Goal: Task Accomplishment & Management: Complete application form

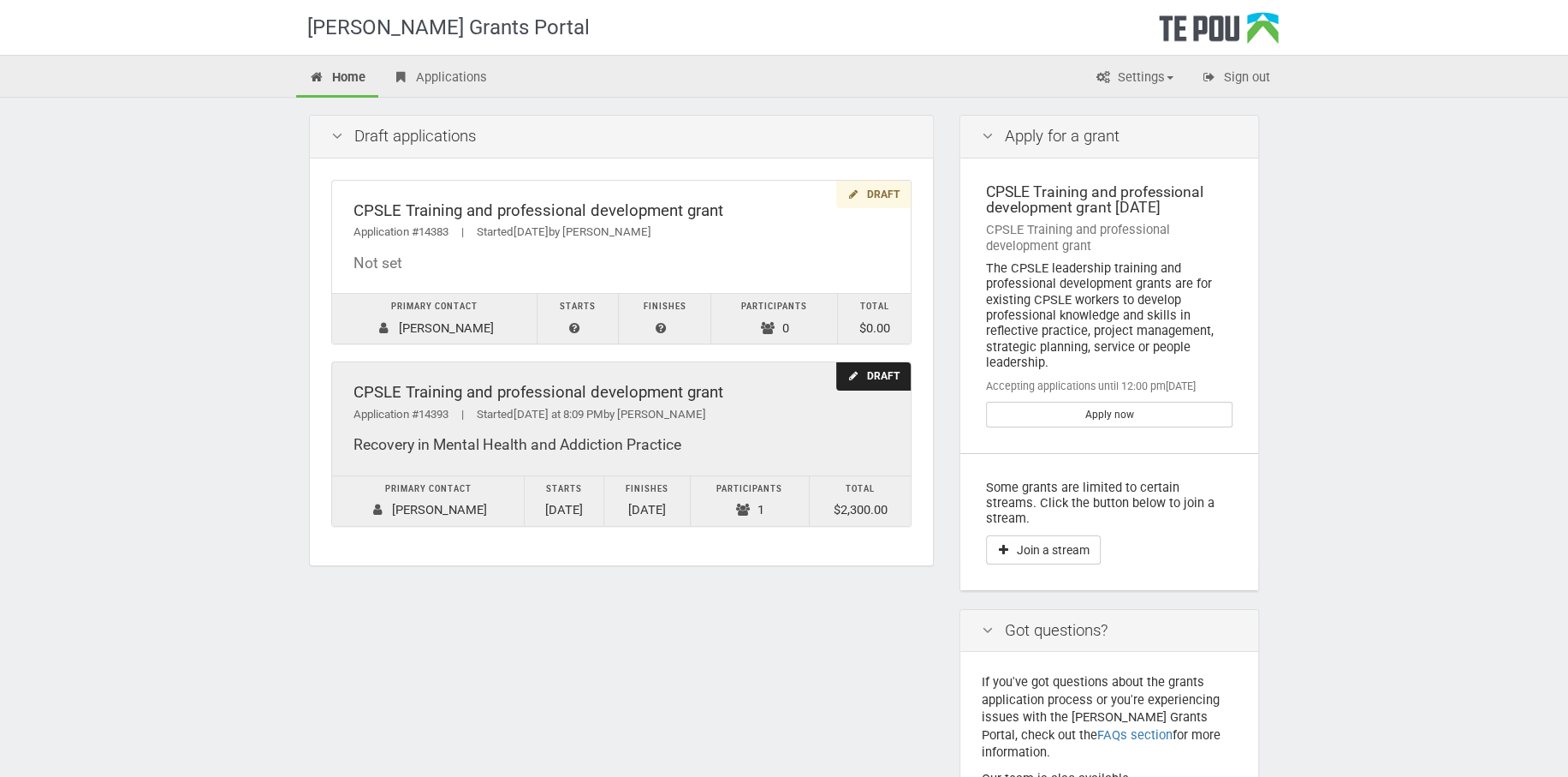
click at [648, 388] on div "CPSLE Training and professional development grant" at bounding box center [621, 393] width 536 height 18
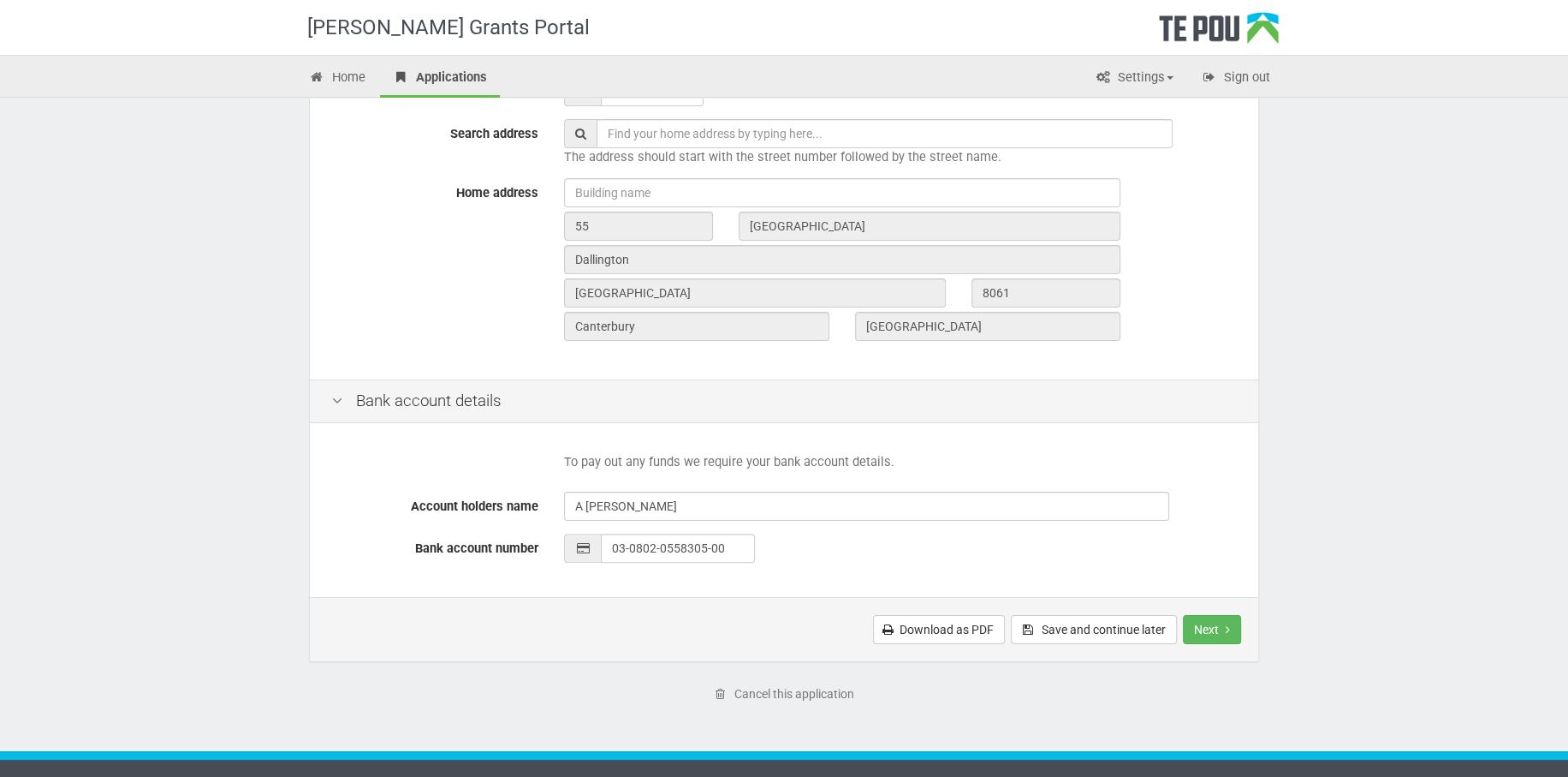
scroll to position [573, 0]
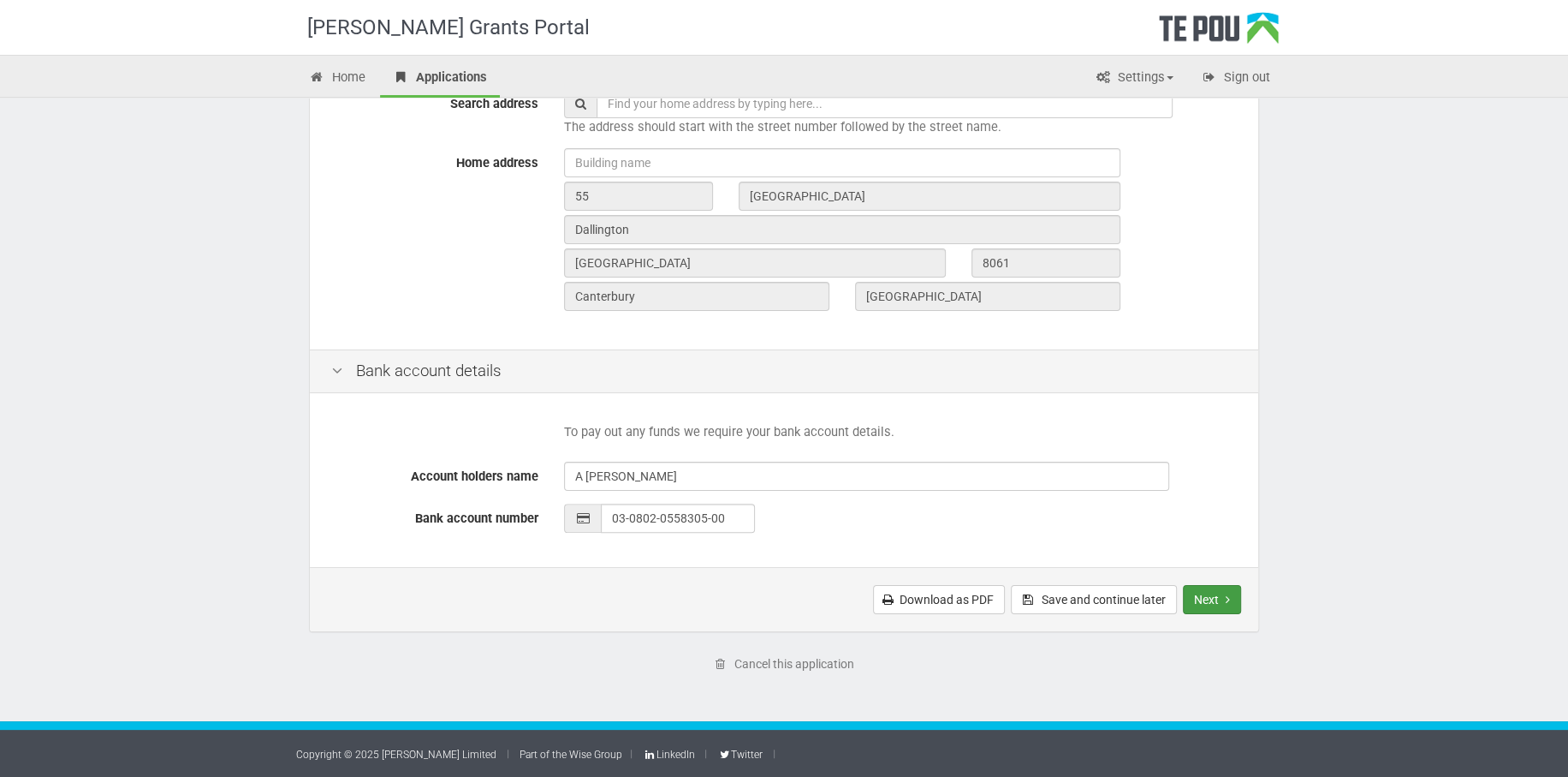
click at [1213, 600] on button "Next" at bounding box center [1212, 600] width 58 height 29
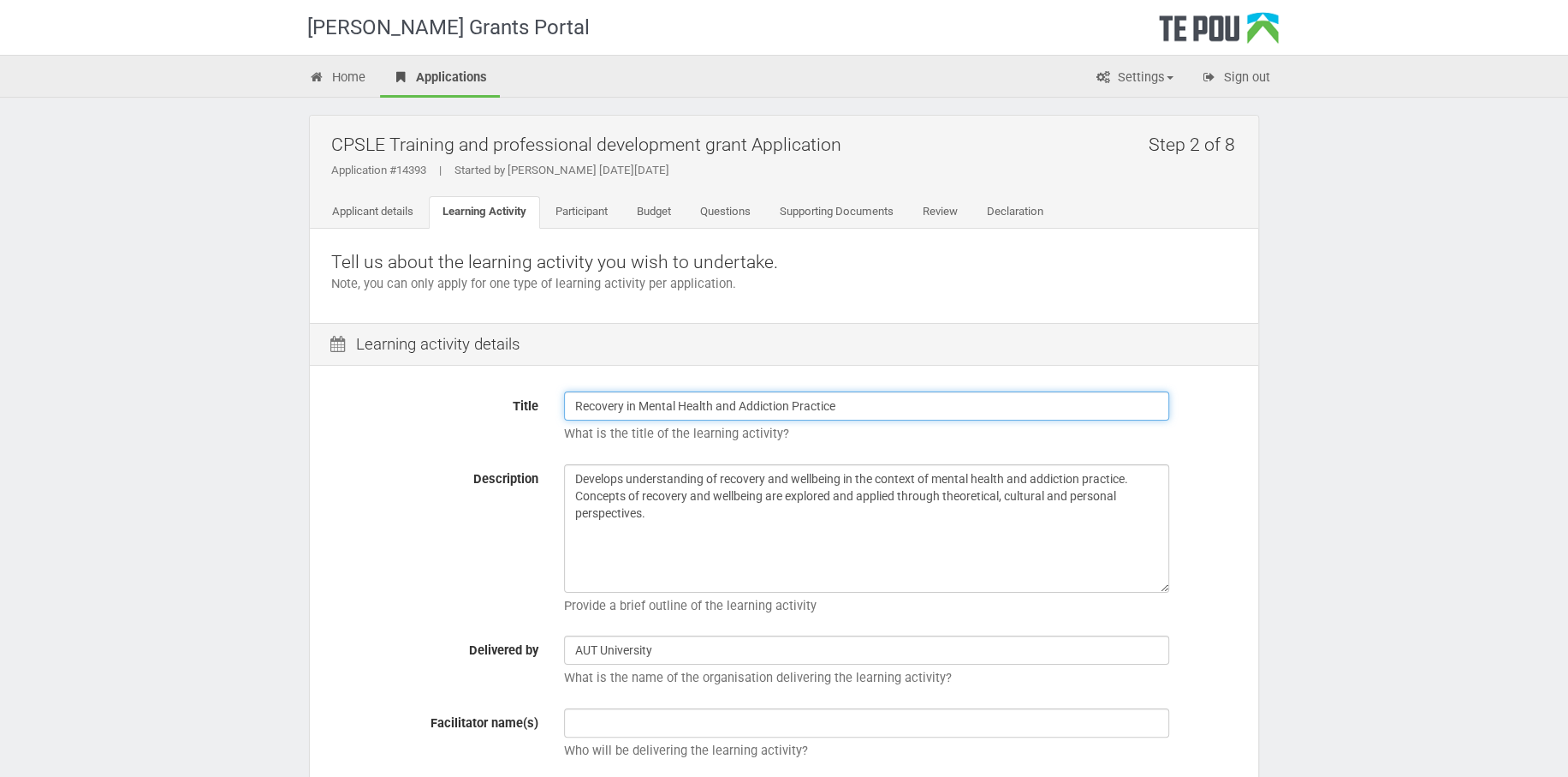
click at [856, 406] on input "Recovery in Mental Health and Addiction Practice" at bounding box center [867, 406] width 605 height 29
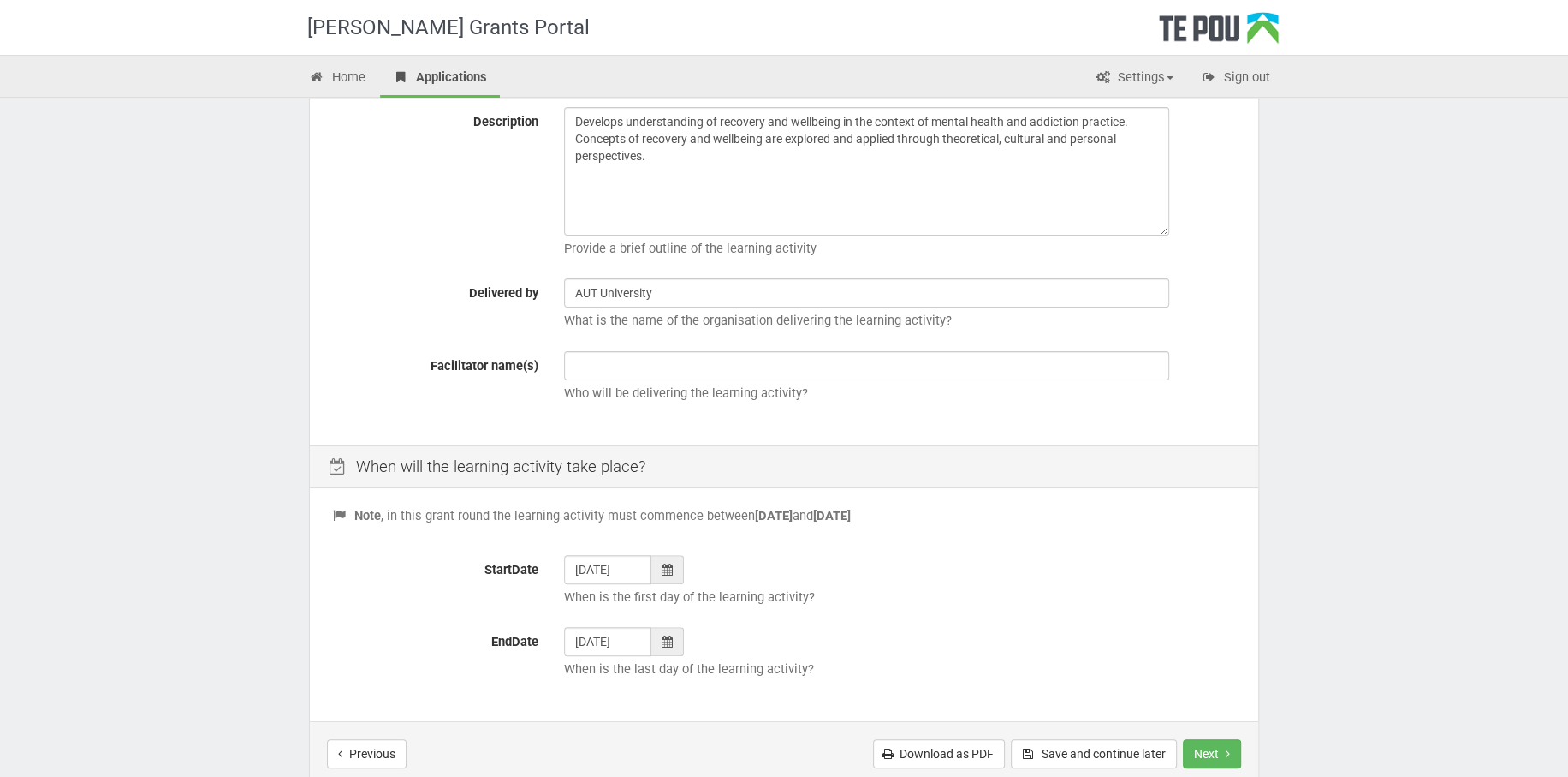
scroll to position [359, 0]
type input "Recovery in Mental Health and Addiction Practice MENH706"
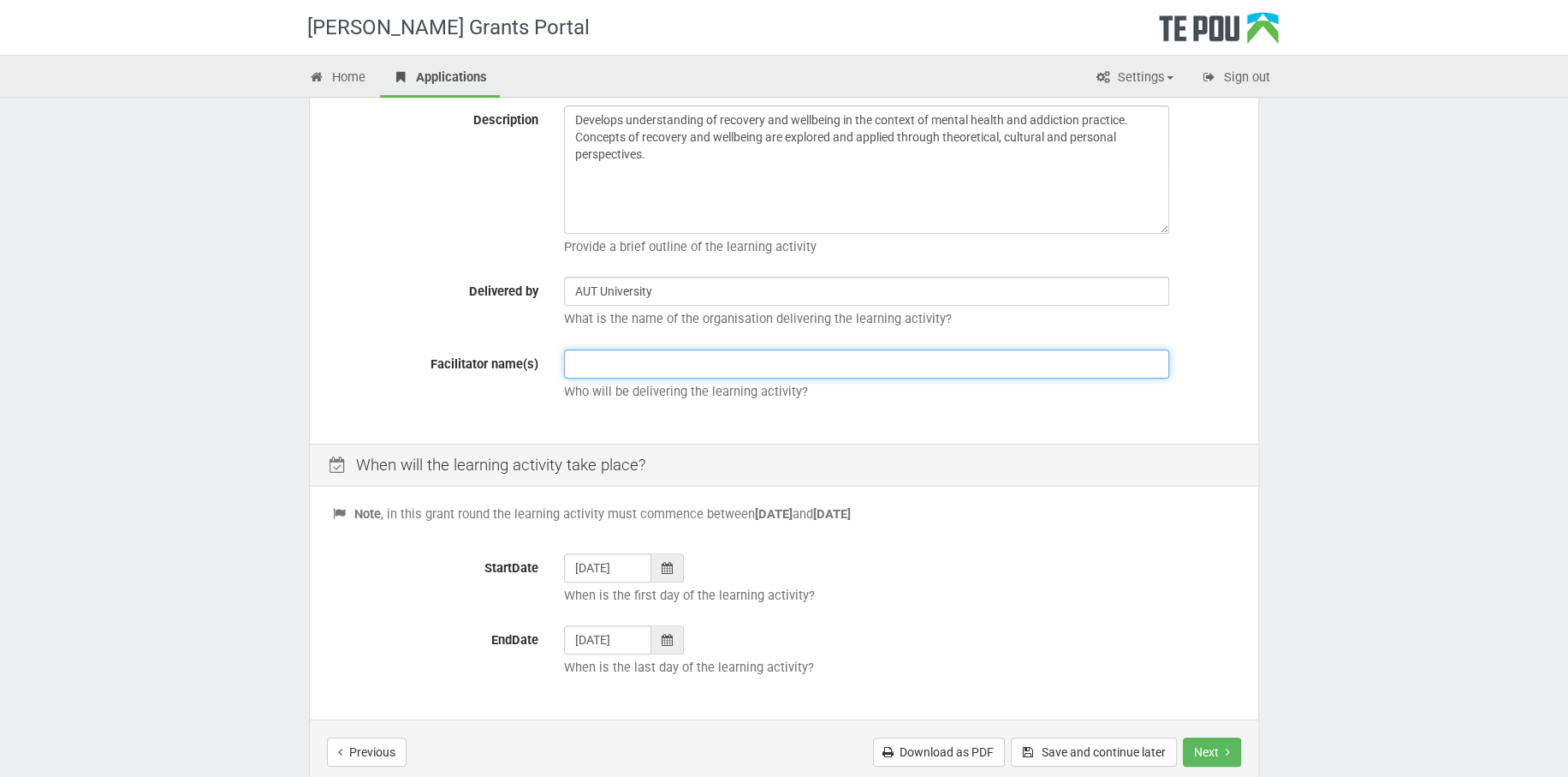
click at [670, 364] on input "text" at bounding box center [867, 364] width 605 height 29
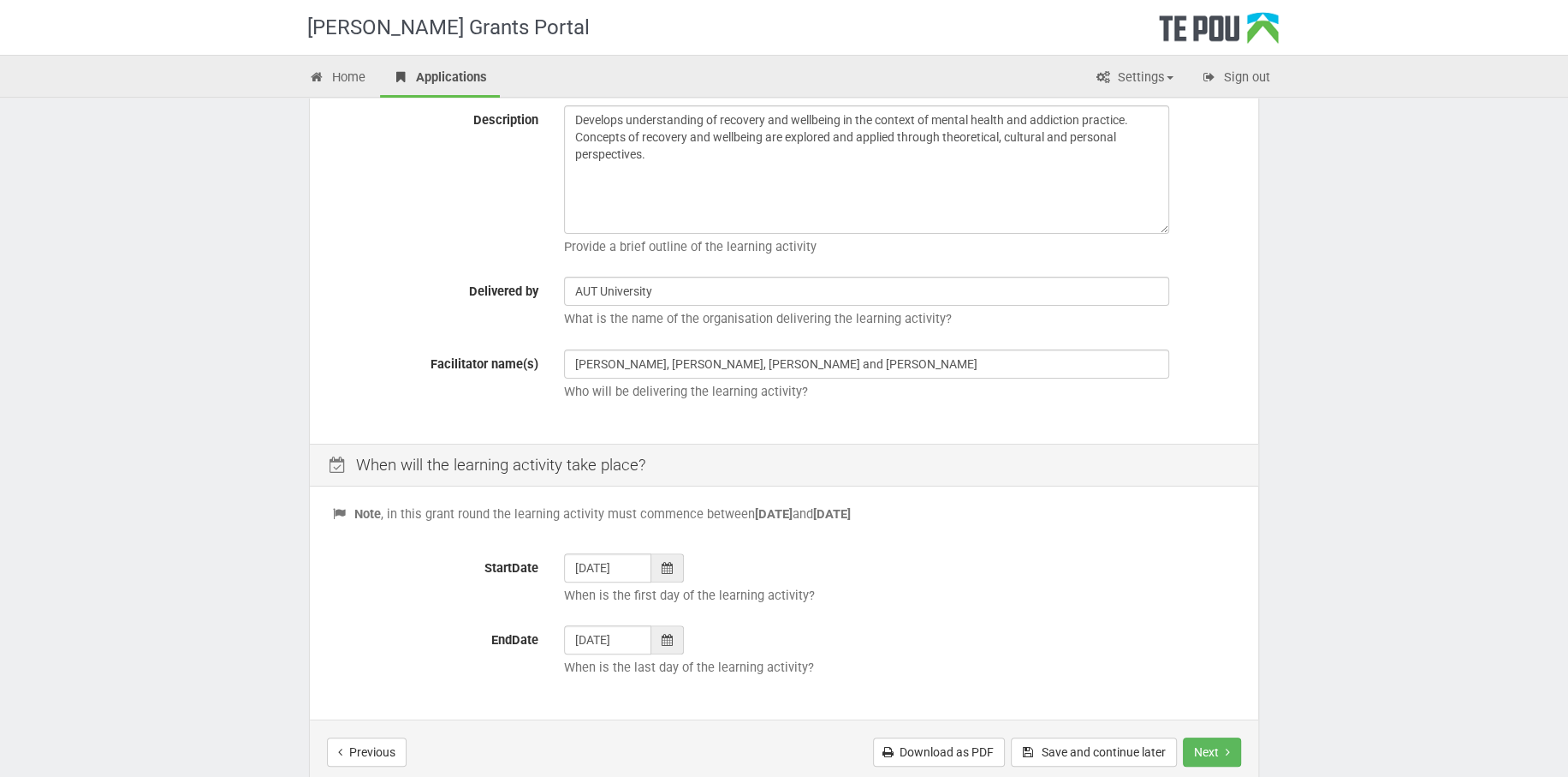
click at [906, 413] on div "Title Recovery in Mental Health and Addiction Practice MENH706 What is the titl…" at bounding box center [784, 226] width 948 height 432
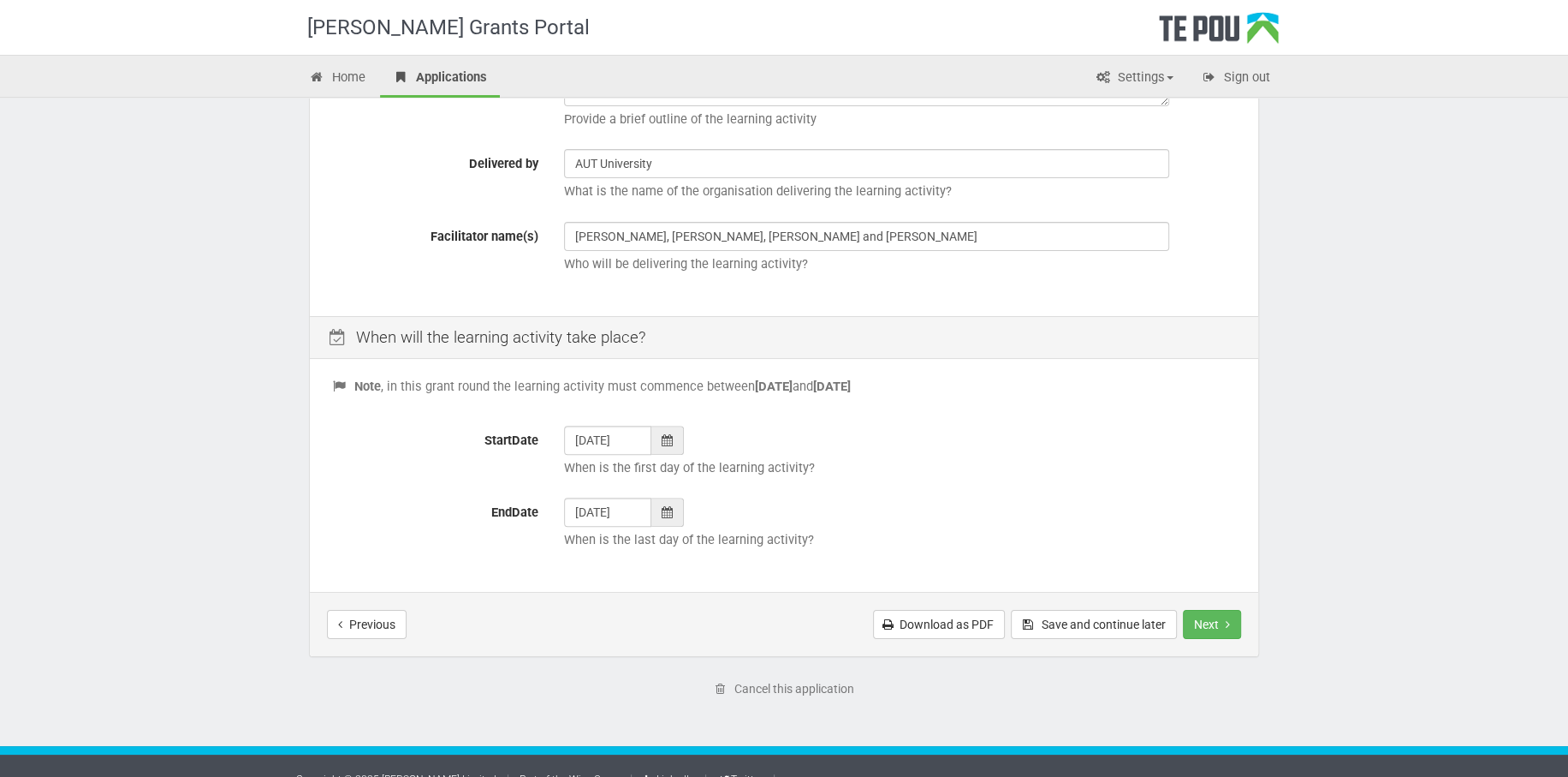
scroll to position [487, 0]
click at [868, 282] on div "Title Recovery in Mental Health and Addiction Practice MENH706 What is the titl…" at bounding box center [784, 98] width 948 height 432
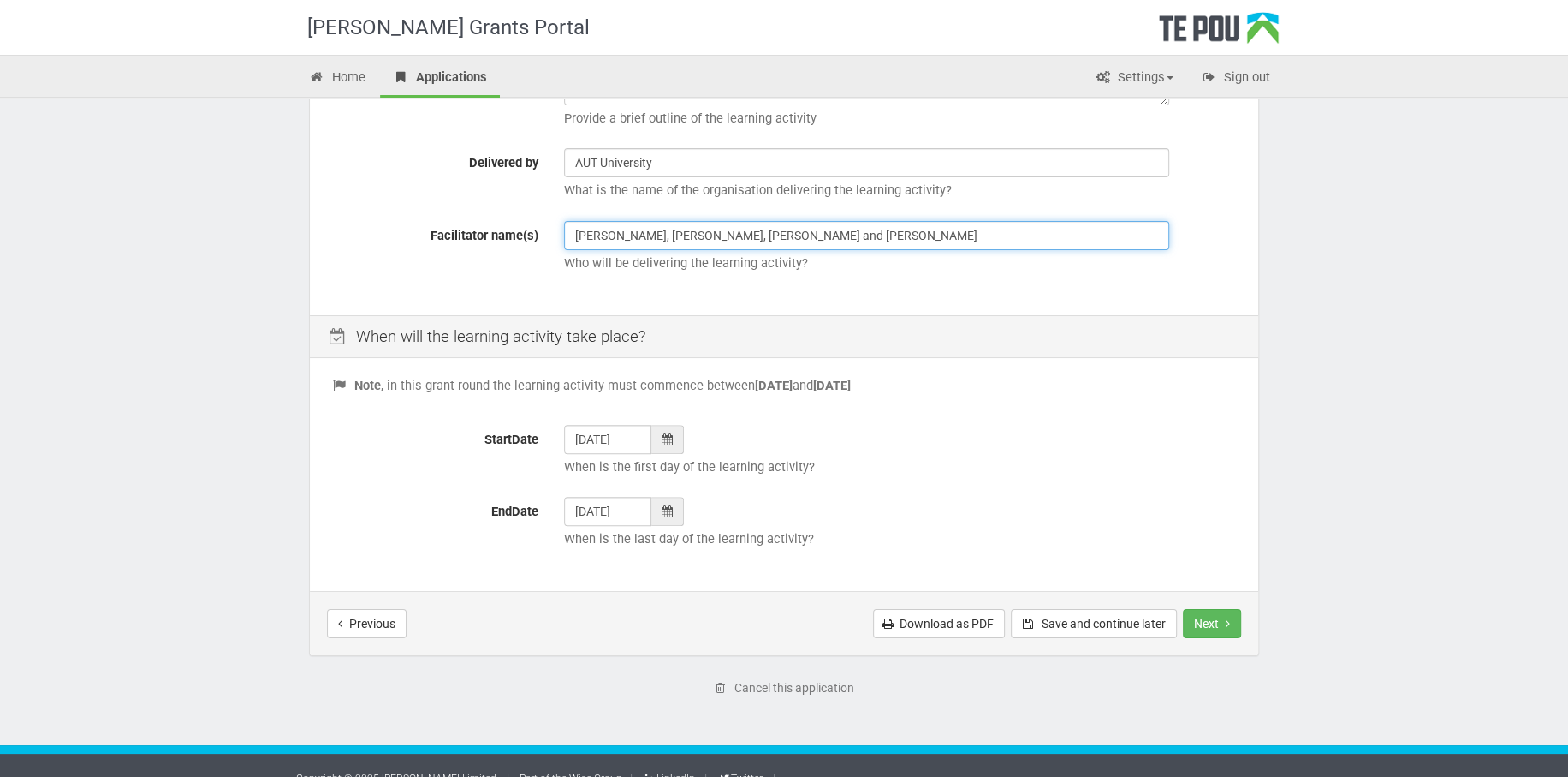
click at [958, 236] on input "Dave Burnside, Debra Lampshire, Aaryn Niuapun and Daniel Sutton" at bounding box center [867, 235] width 605 height 29
type input "Dave Burnside, Debra Lampshire, Aaryn Niuapun and Daniel Sutton, Andrew Sutherl…"
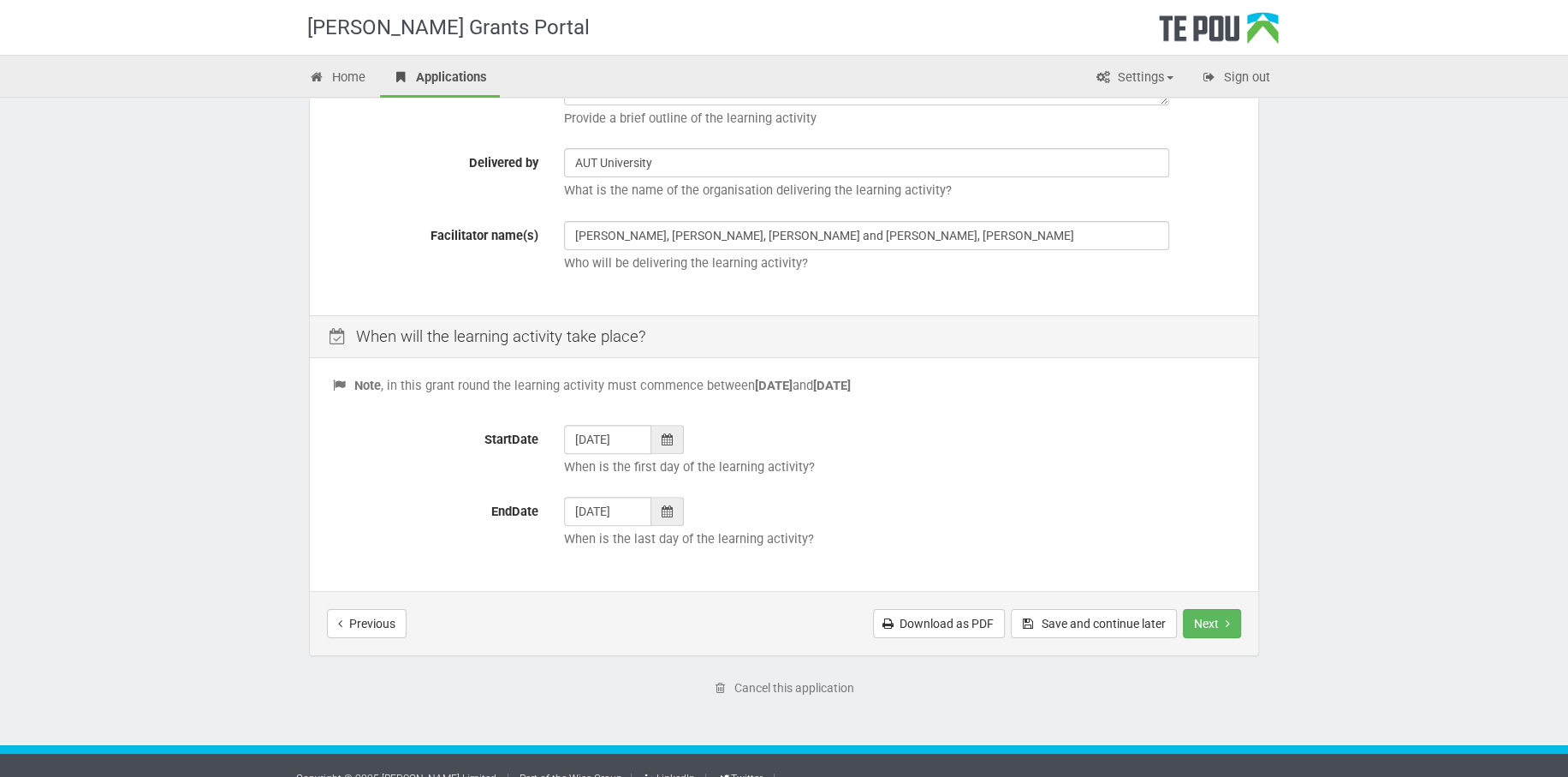
click at [950, 259] on p "Who will be delivering the learning activity?" at bounding box center [900, 264] width 673 height 18
click at [1220, 626] on button "Next" at bounding box center [1212, 623] width 58 height 29
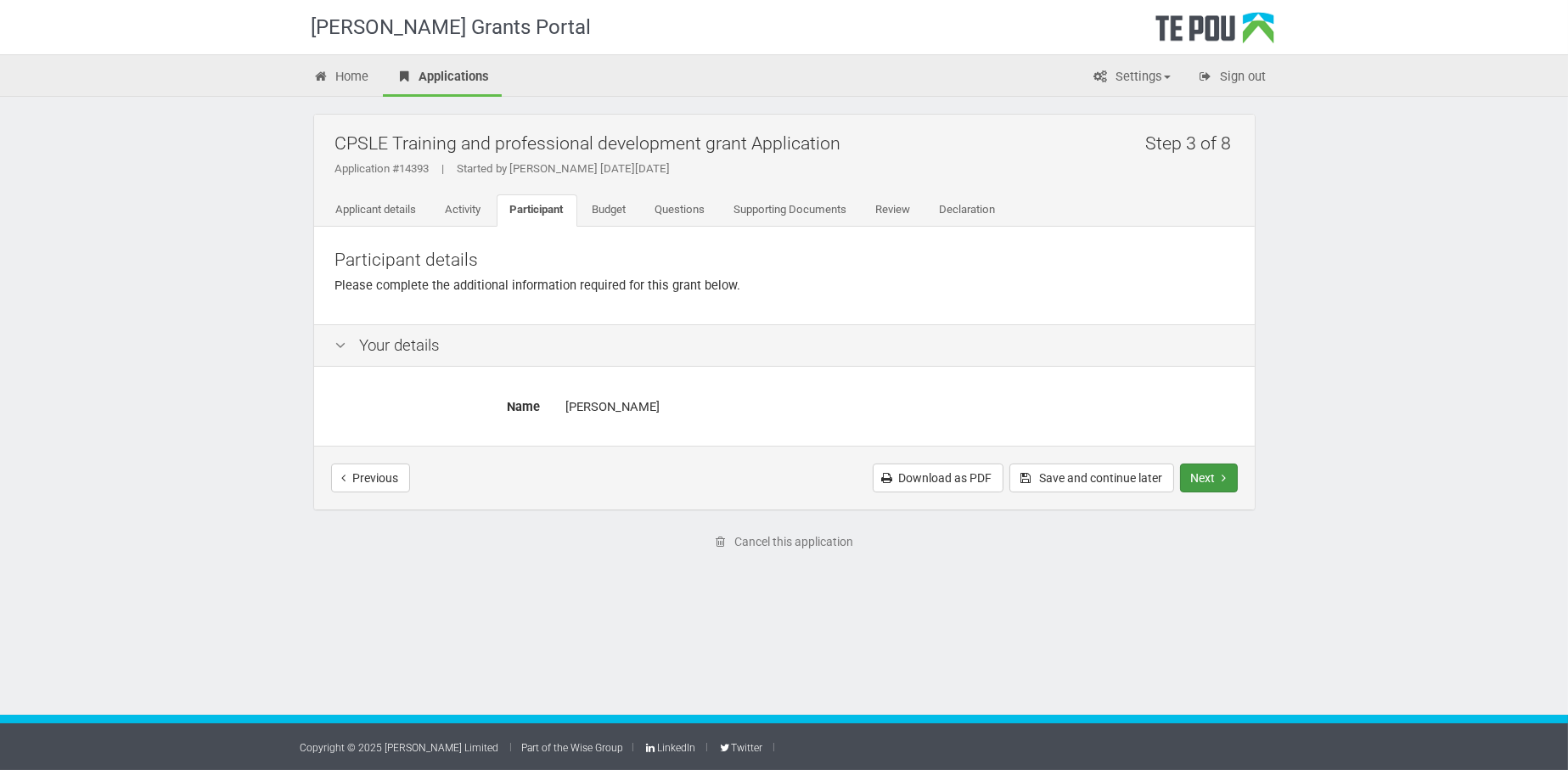
click at [1209, 479] on button "Next" at bounding box center [1209, 477] width 58 height 29
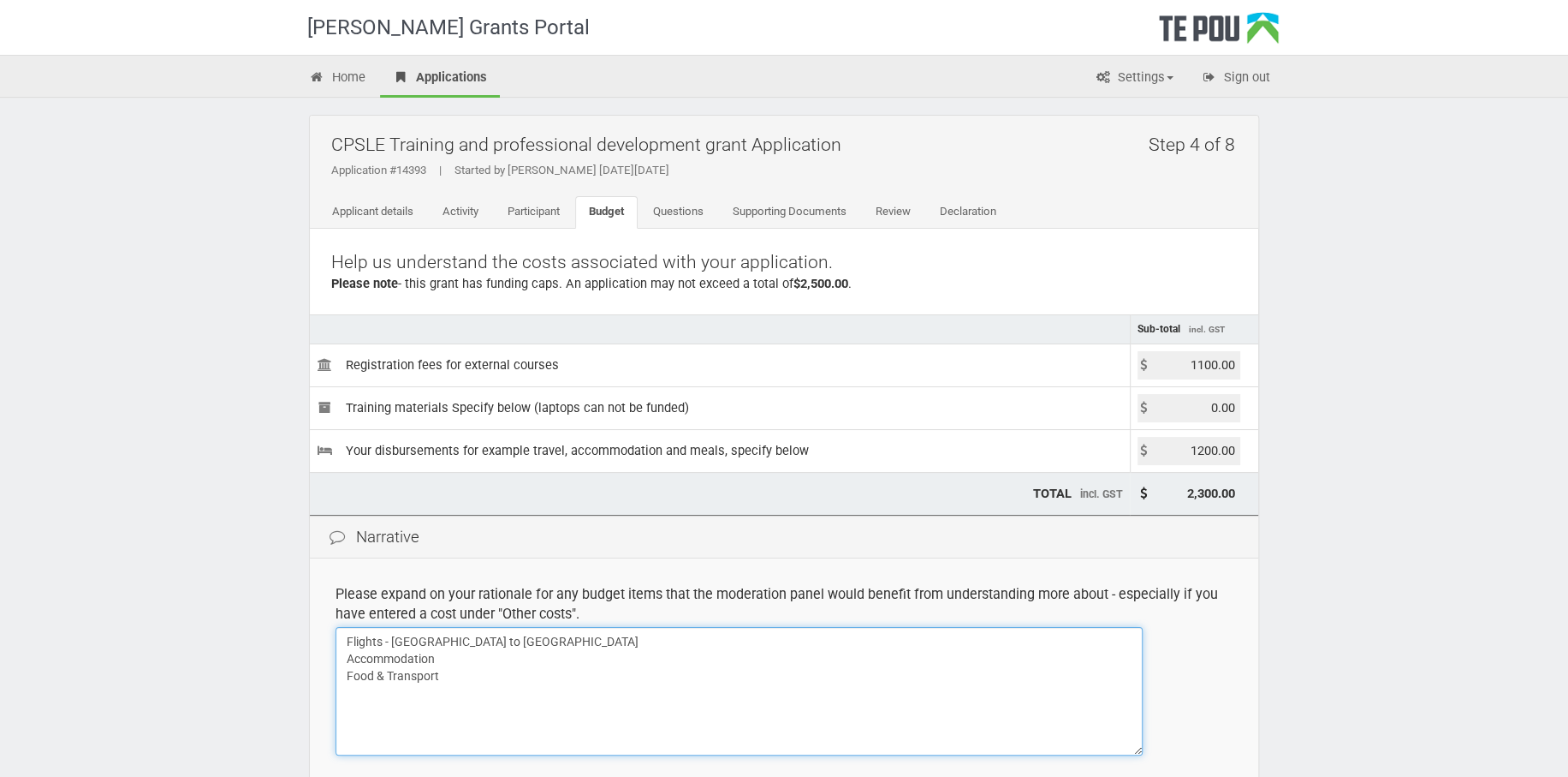
click at [574, 632] on textarea "Flights - [GEOGRAPHIC_DATA] to [GEOGRAPHIC_DATA] Accommodation Food & Transport" at bounding box center [739, 691] width 808 height 128
click at [518, 661] on textarea "Flights - [GEOGRAPHIC_DATA] to [GEOGRAPHIC_DATA] Accommodation Food & Transport" at bounding box center [739, 691] width 808 height 128
drag, startPoint x: 524, startPoint y: 676, endPoint x: 556, endPoint y: 684, distance: 33.0
click at [525, 676] on textarea "Flights - [GEOGRAPHIC_DATA] to [GEOGRAPHIC_DATA] Accommodation Food & Transport" at bounding box center [739, 691] width 808 height 128
type textarea "Flights - [GEOGRAPHIC_DATA] to [GEOGRAPHIC_DATA] (Approx $500) Accommodation (A…"
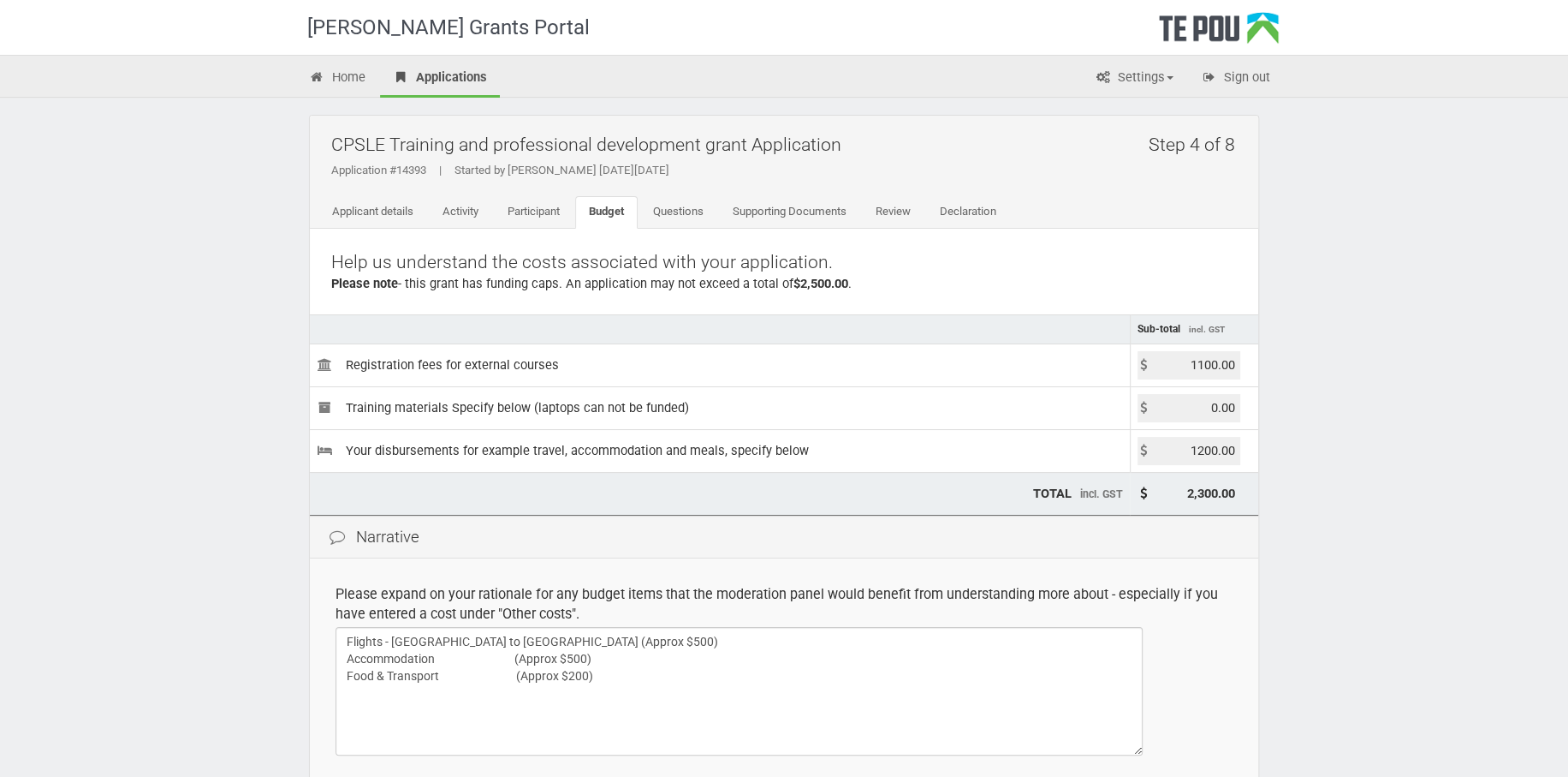
click at [1383, 539] on div "[PERSON_NAME] Grants Portal Home Applications Settings Profile My account FAQs …" at bounding box center [784, 495] width 1568 height 991
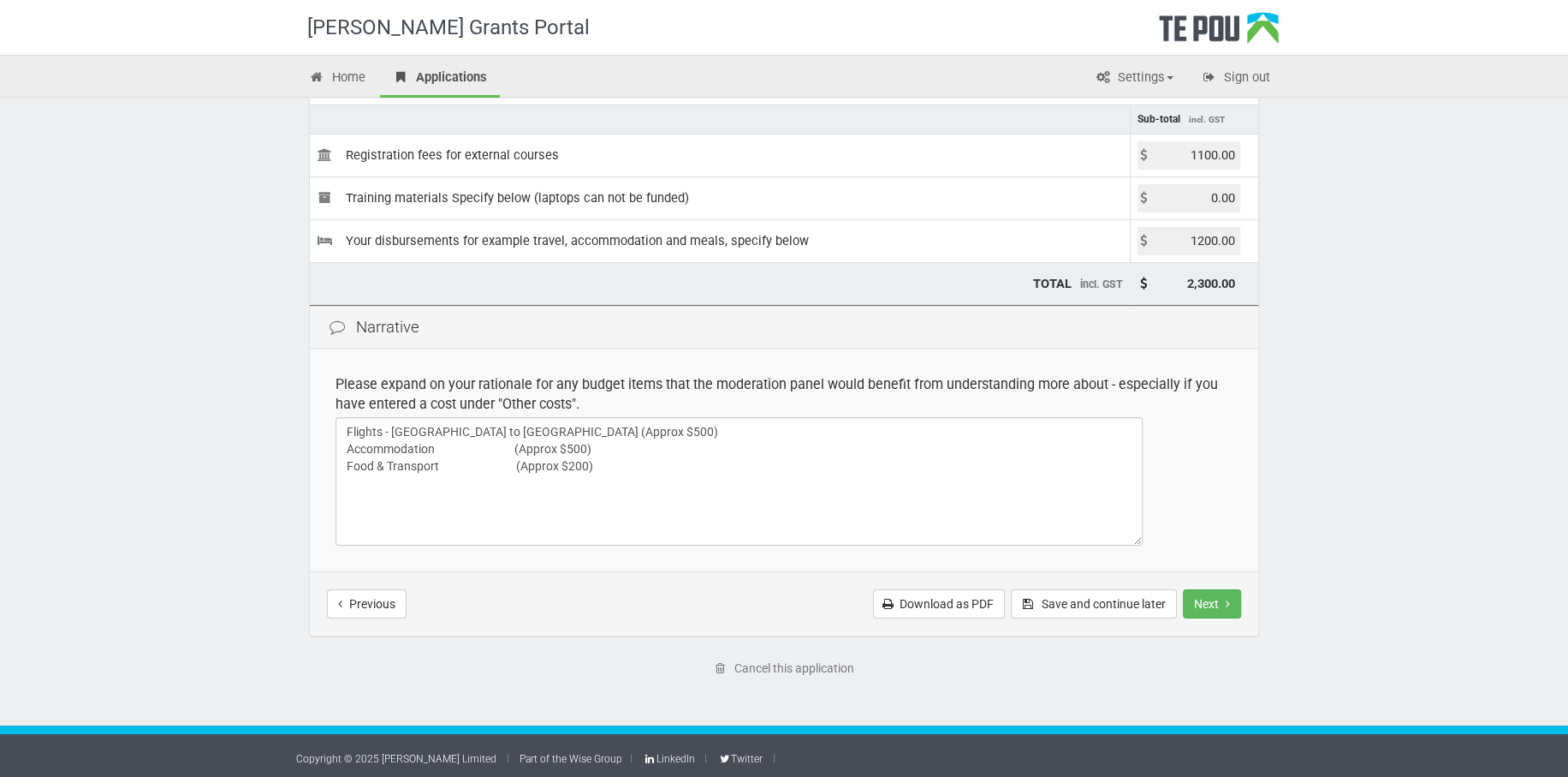
scroll to position [214, 0]
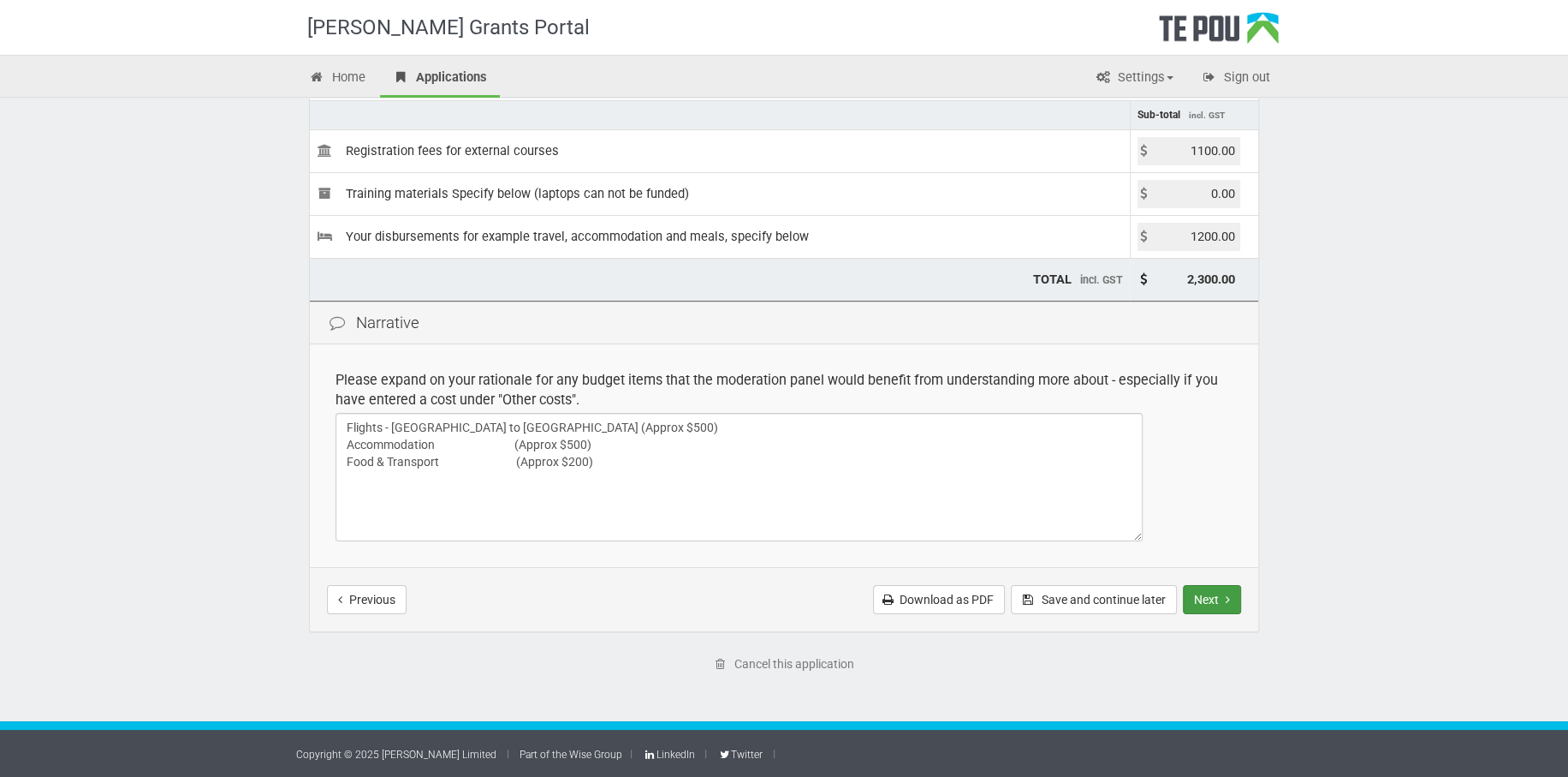
click at [1197, 600] on button "Next" at bounding box center [1212, 600] width 58 height 29
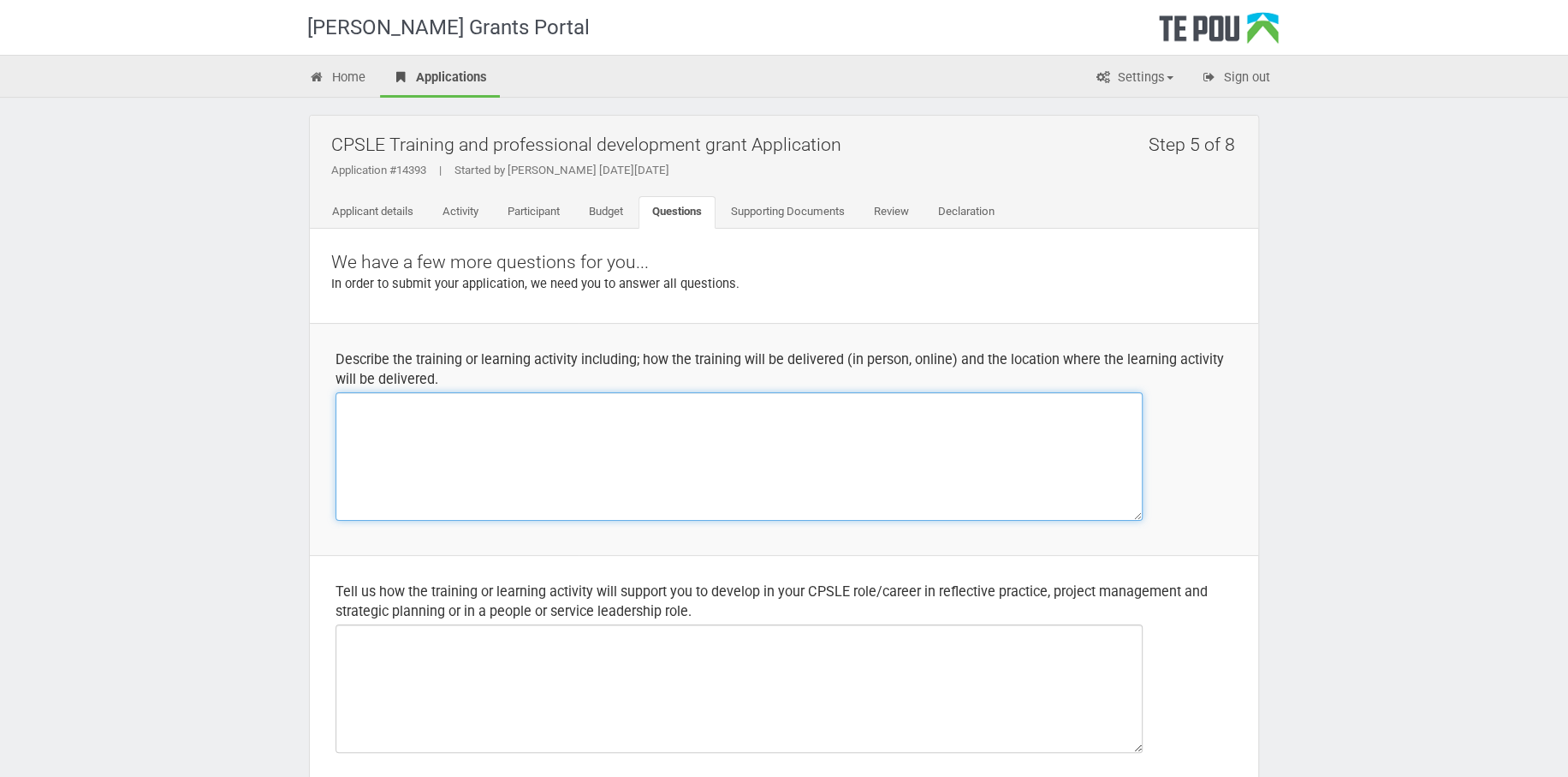
click at [422, 461] on textarea at bounding box center [739, 456] width 808 height 128
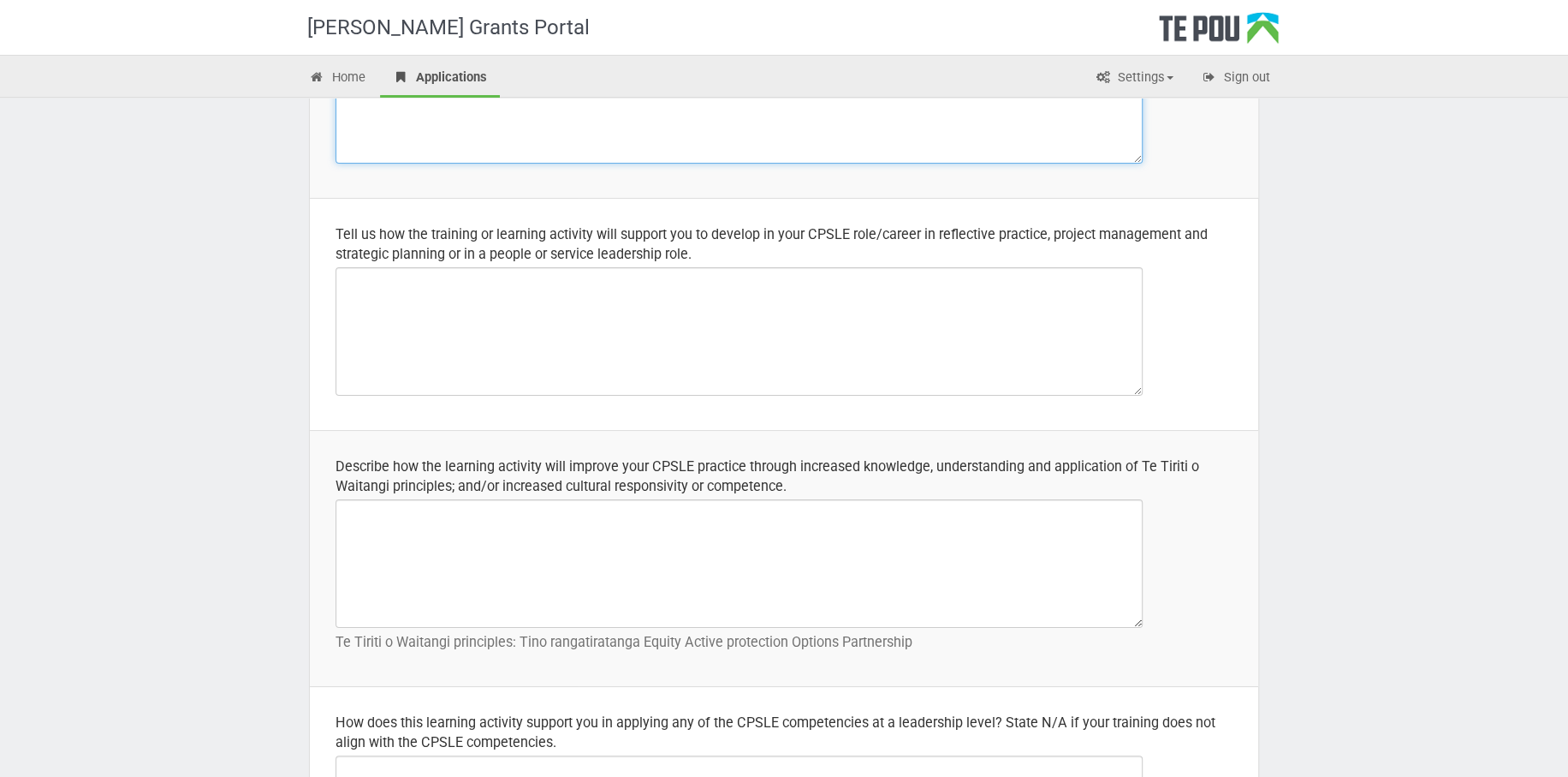
scroll to position [679, 0]
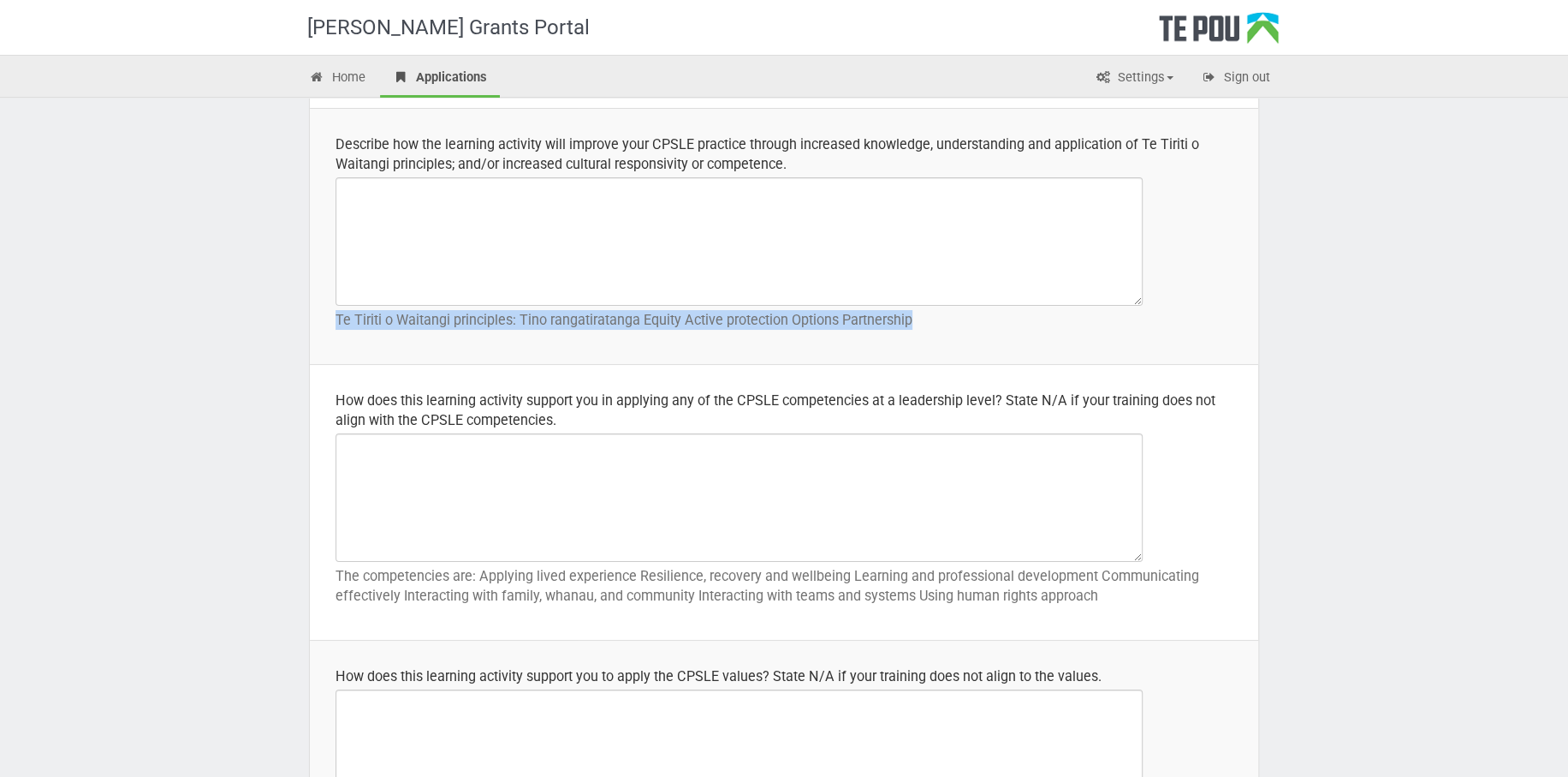
drag, startPoint x: 338, startPoint y: 315, endPoint x: 917, endPoint y: 320, distance: 579.0
click at [919, 320] on p "Te Tiriti o Waitangi principles: Tino rangatiratanga Equity Active protection O…" at bounding box center [783, 320] width 897 height 20
copy p "Te Tiriti o Waitangi principles: Tino rangatiratanga Equity Active protection O…"
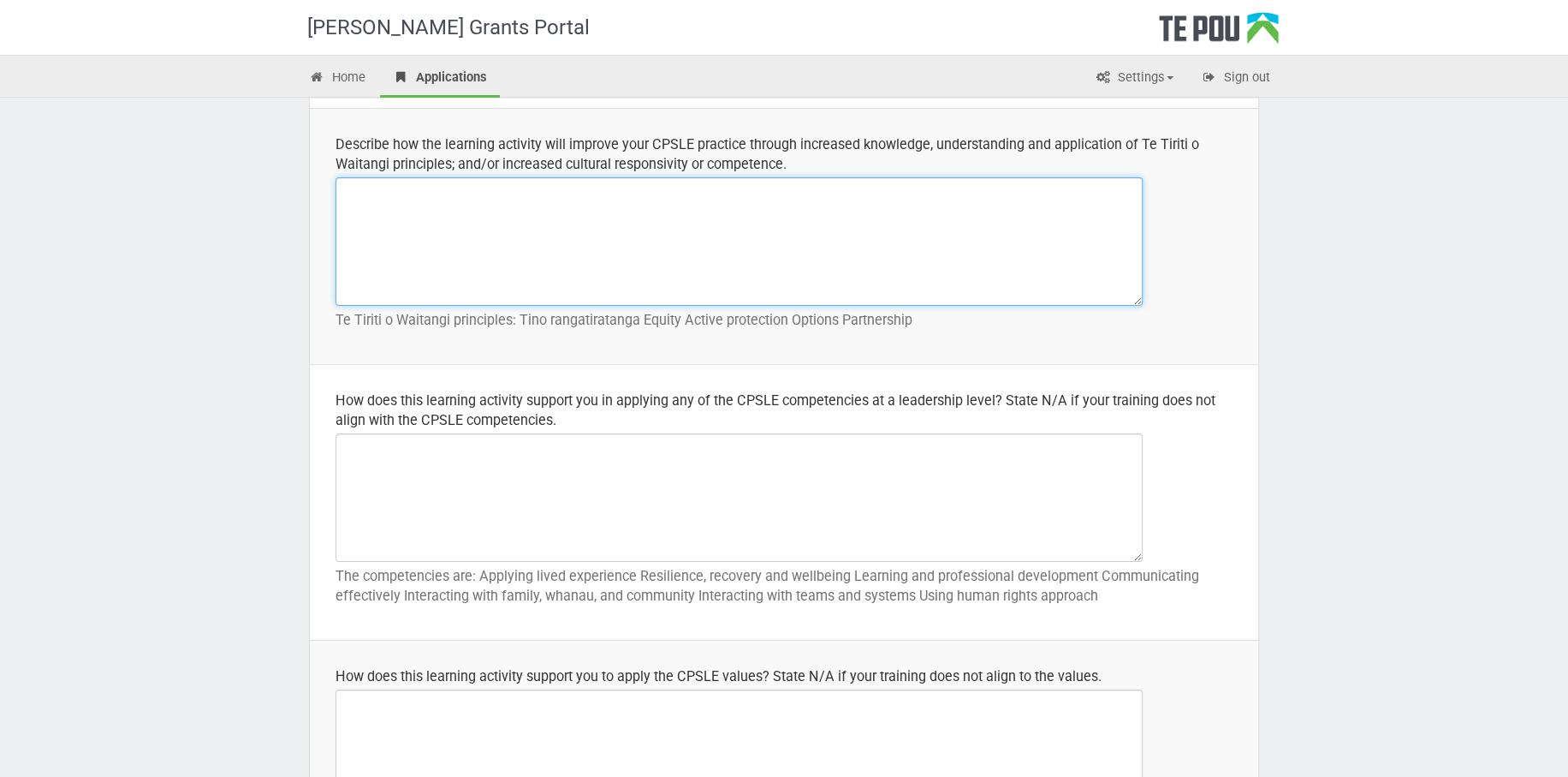
click at [379, 204] on textarea at bounding box center [739, 241] width 808 height 128
paste textarea "he provided terms are key principles derived from Te Tiriti o Waitangi, with Ti…"
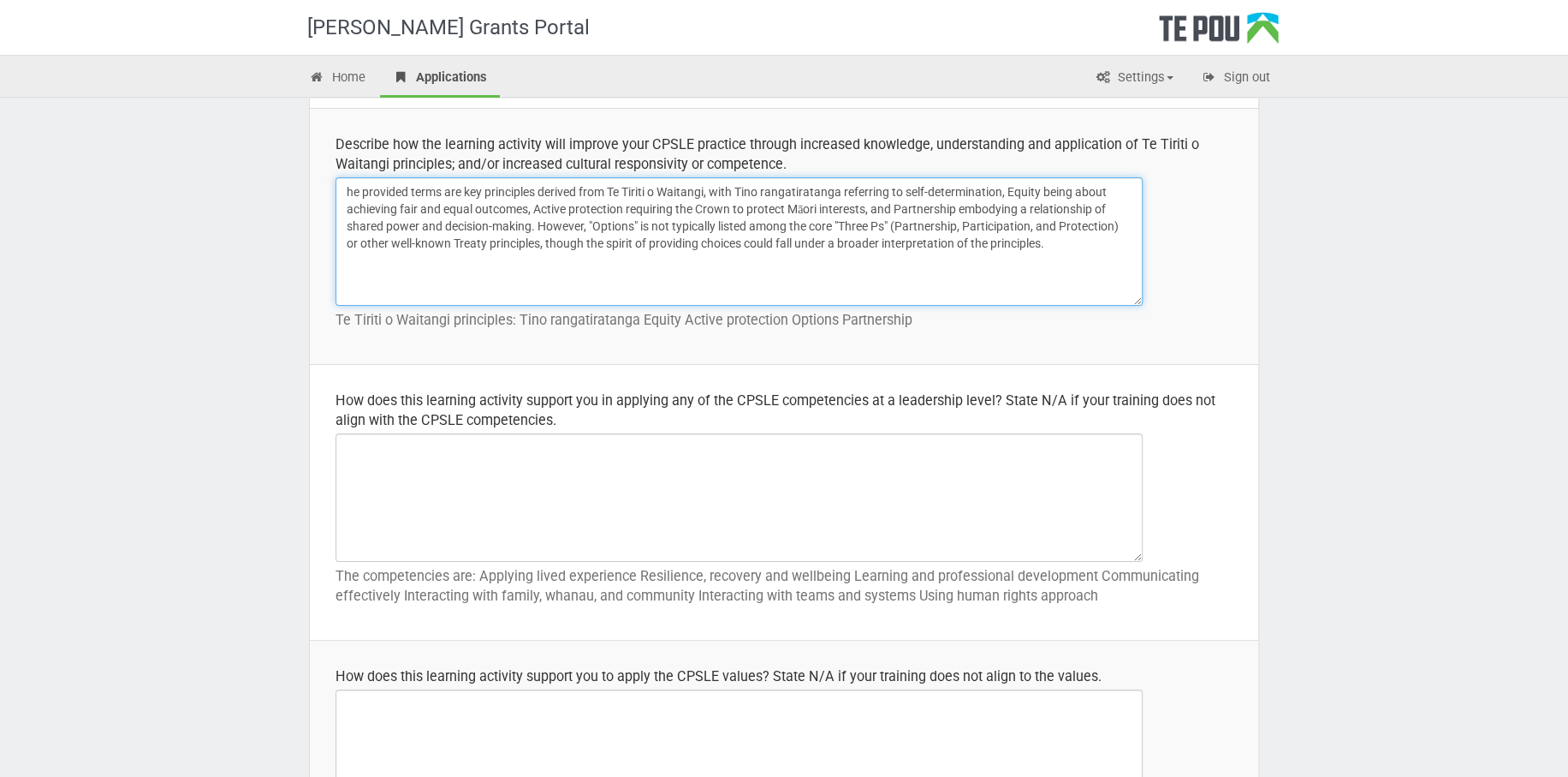
type textarea "he provided terms are key principles derived from Te Tiriti o Waitangi, with Ti…"
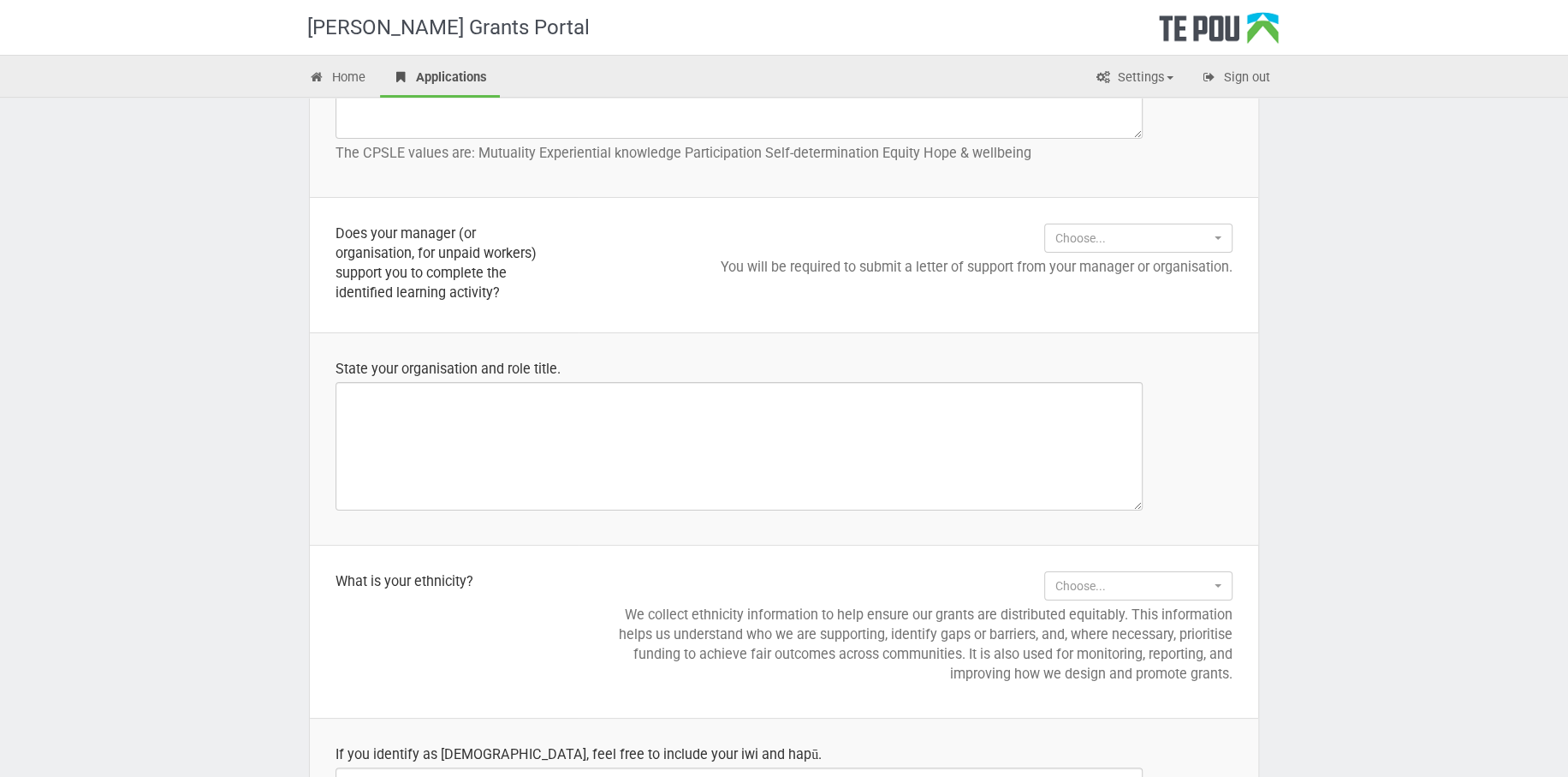
scroll to position [2037, 0]
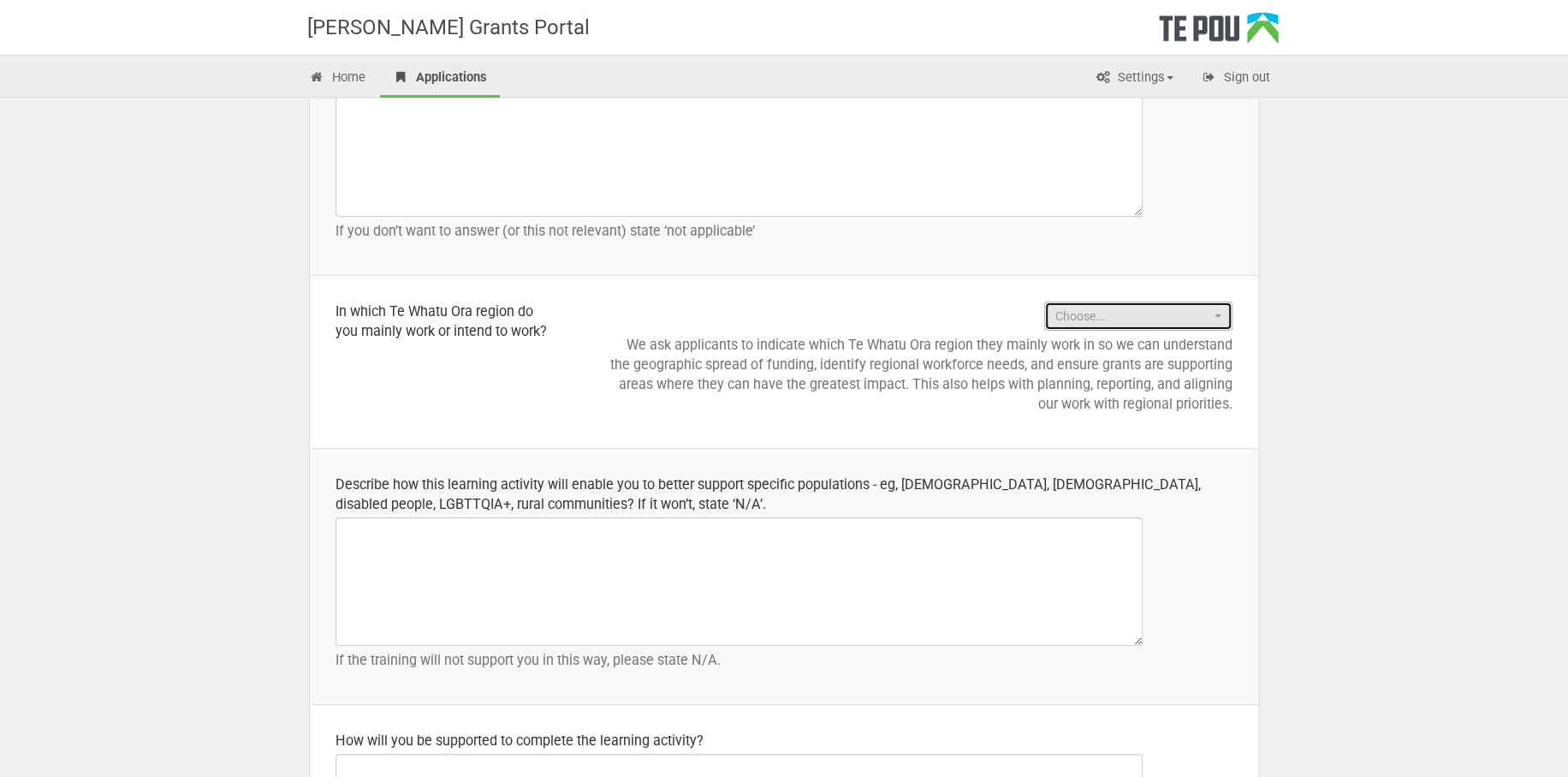
click at [1223, 314] on button "Choose..." at bounding box center [1138, 316] width 188 height 29
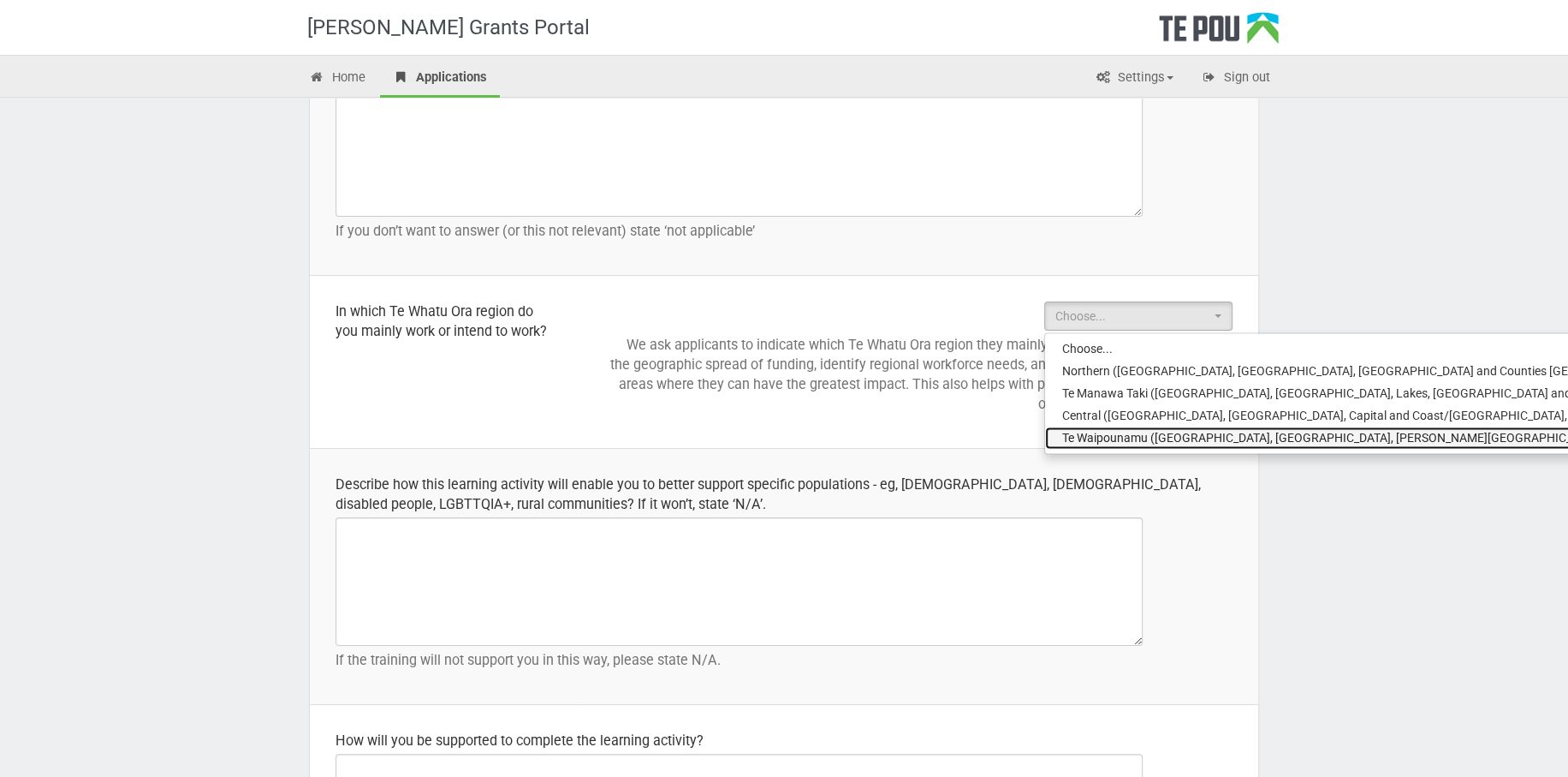
click at [1160, 438] on span "Te Waipounamu (Canterbury, West Coast, Nelson - Marlborough, Southern and South…" at bounding box center [1432, 437] width 740 height 17
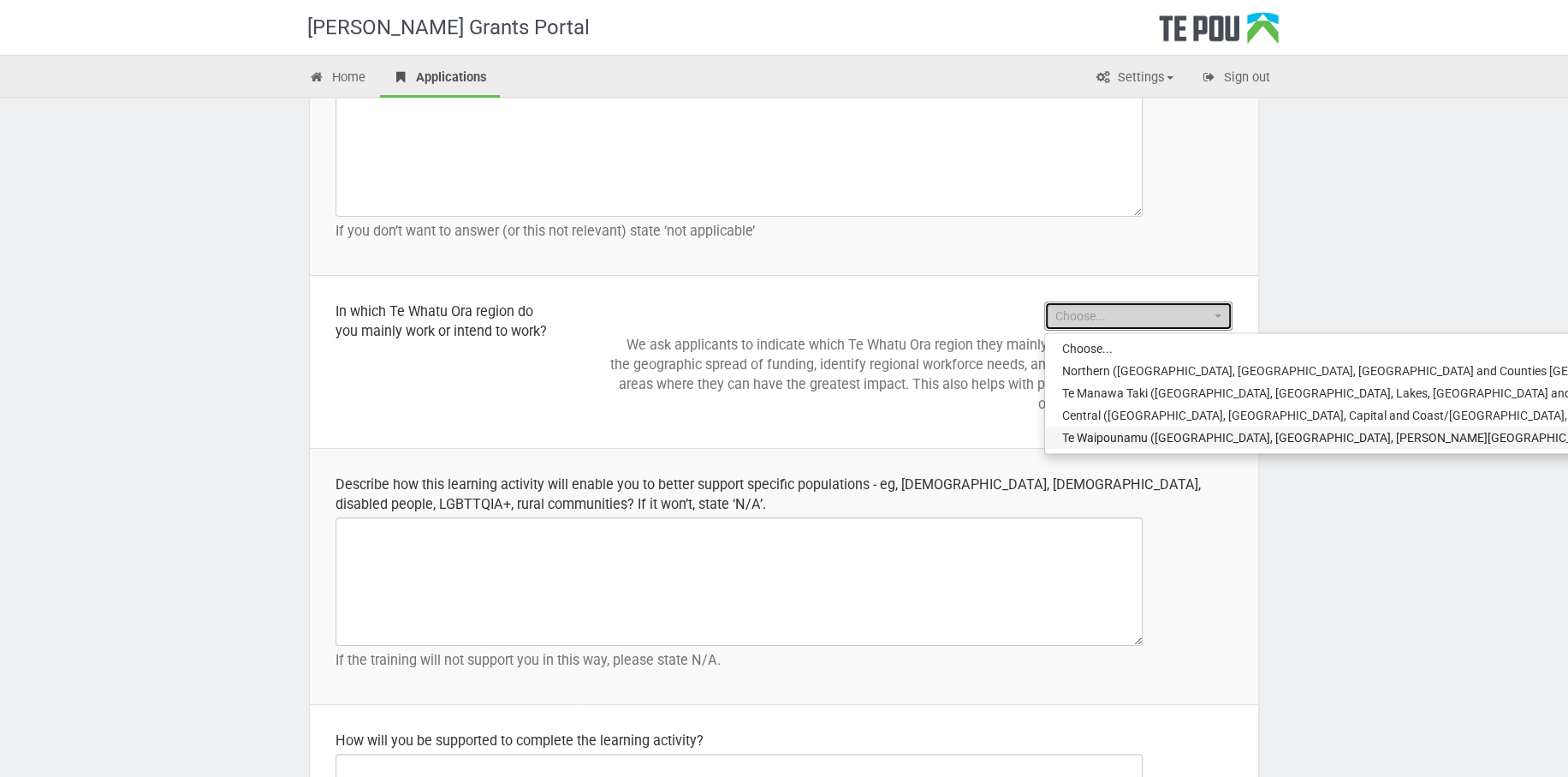
select select "Te Waipounamu (Canterbury, West Coast, Nelson - Marlborough, Southern and South…"
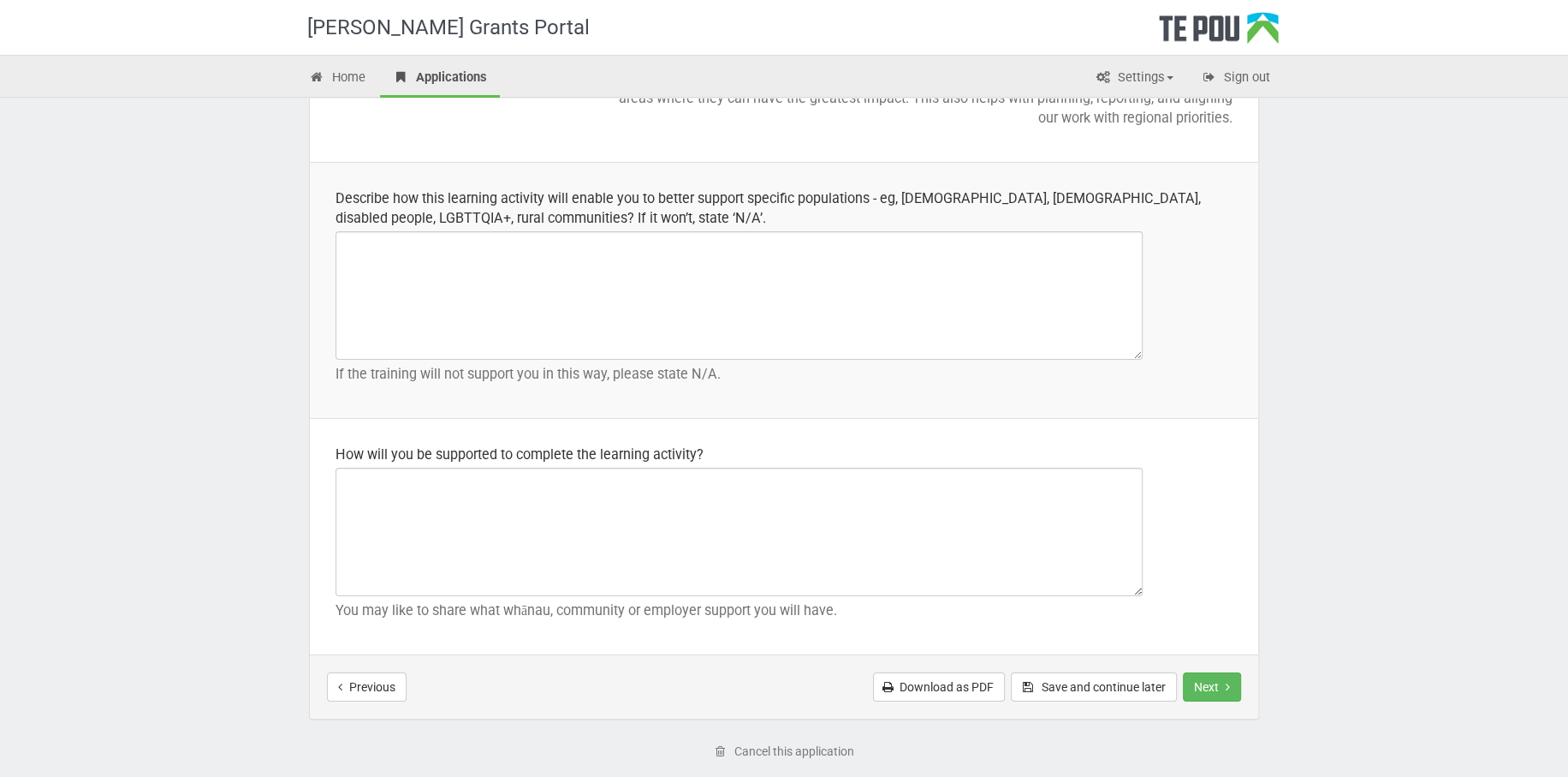
scroll to position [2409, 0]
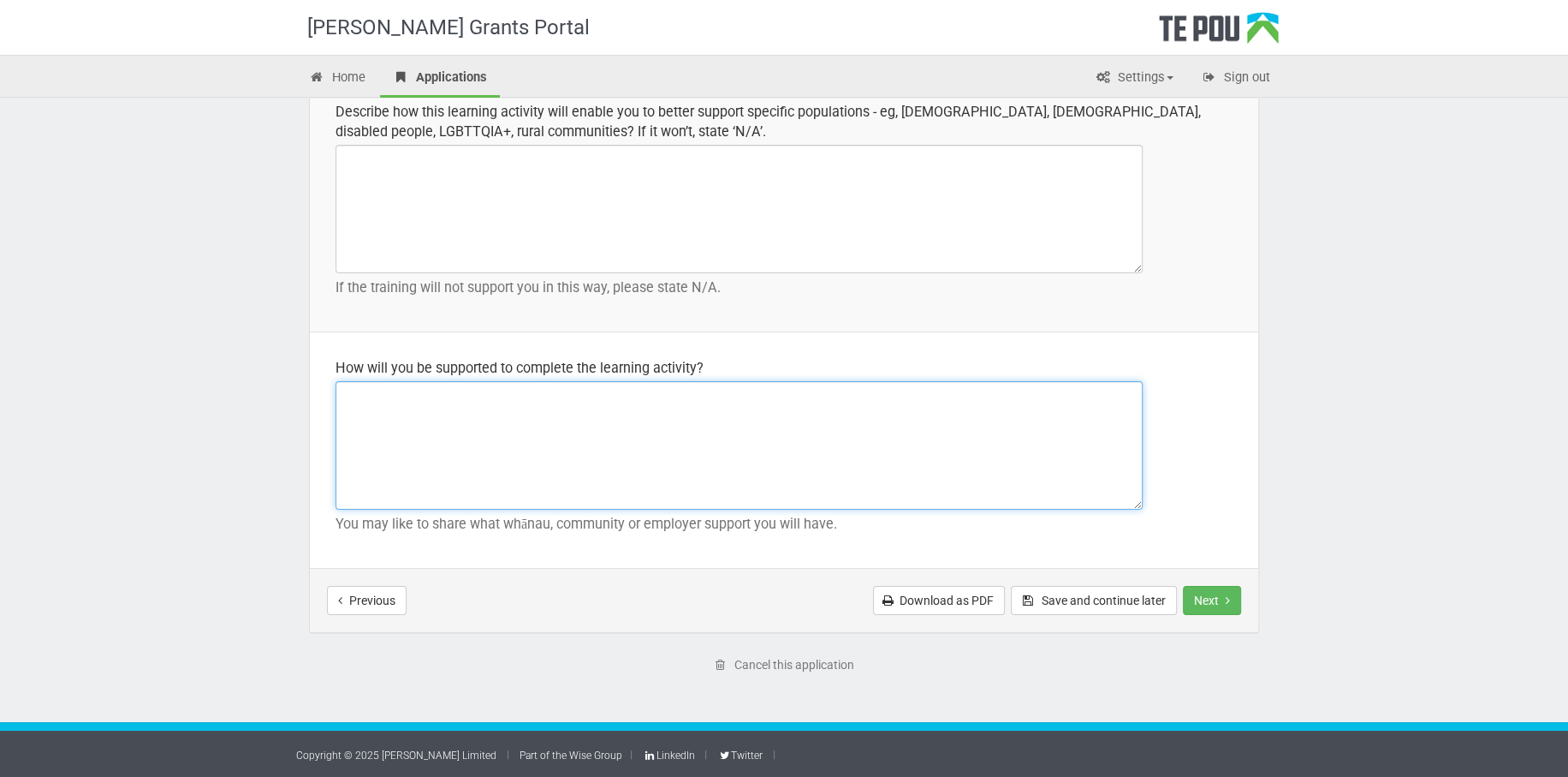
click at [374, 410] on textarea at bounding box center [739, 444] width 808 height 128
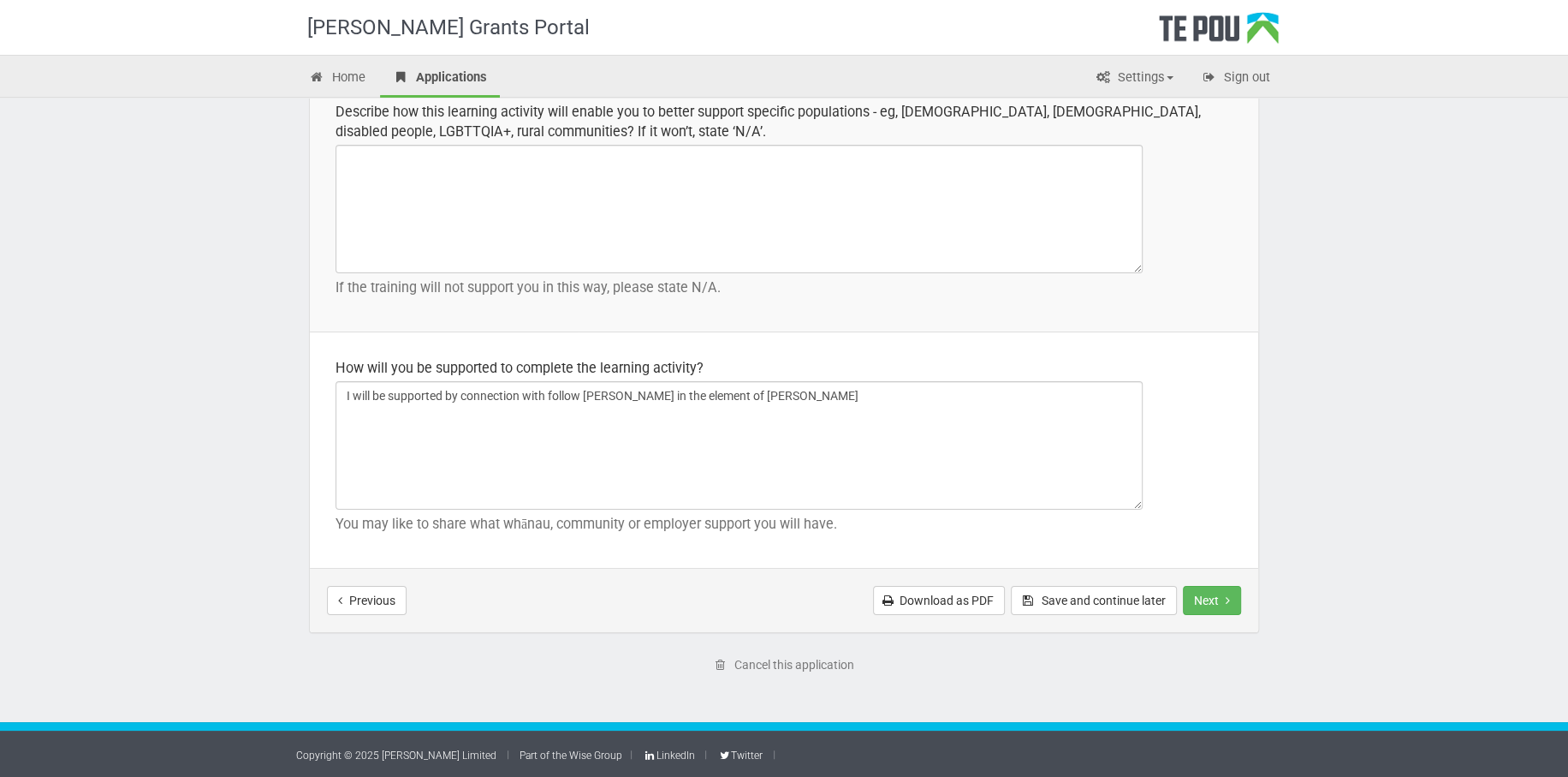
drag, startPoint x: 748, startPoint y: 393, endPoint x: 1374, endPoint y: 380, distance: 626.1
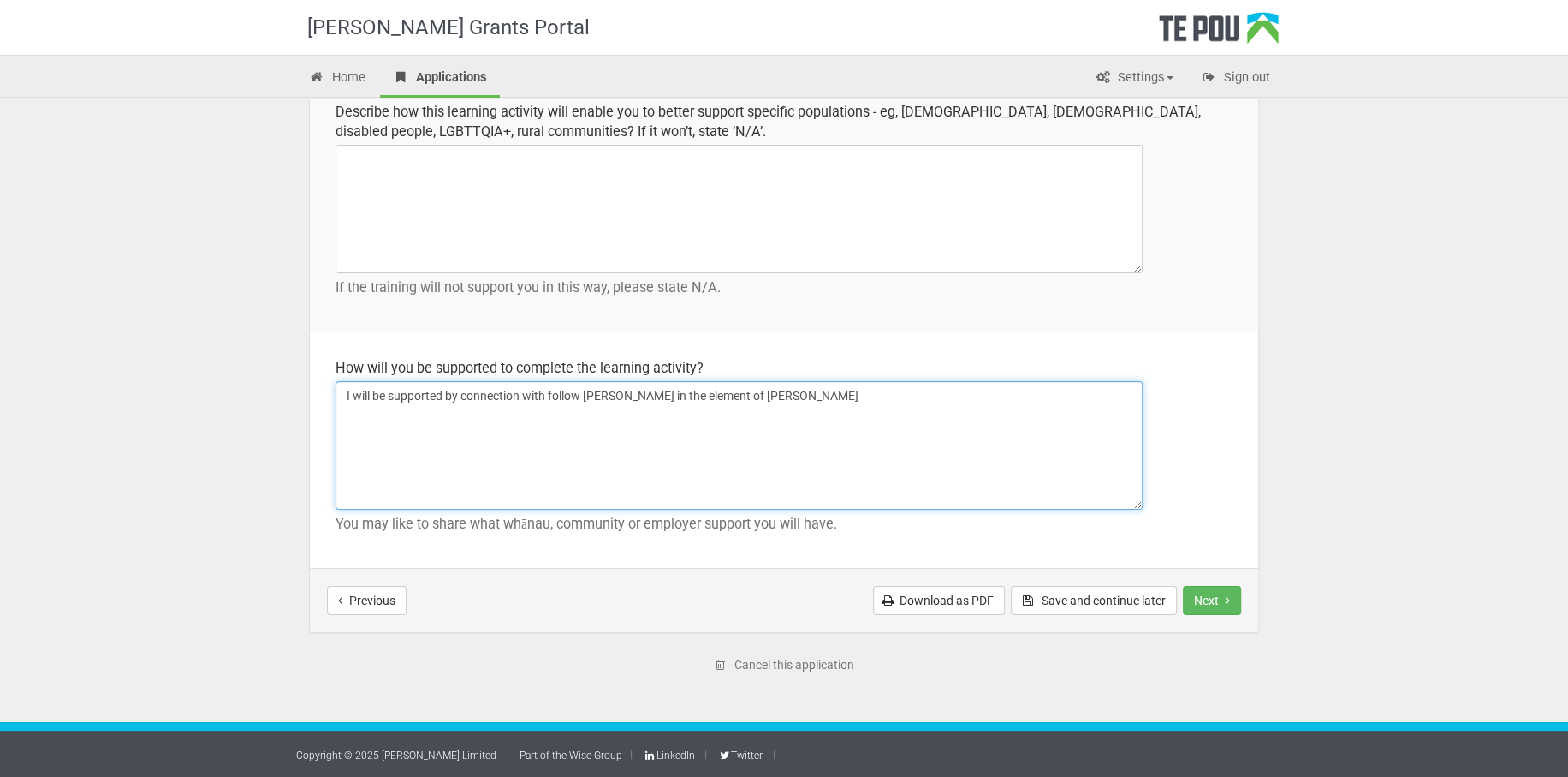
click at [926, 396] on textarea "I will be supported by connection with follow kaimahi in the element of mulialty" at bounding box center [739, 444] width 808 height 128
click at [815, 395] on textarea "I will be supported by connection with follow kaimahi in the element of mutuali…" at bounding box center [739, 444] width 808 height 128
click at [927, 393] on textarea "I will be supported by connection with follow kaimahi in the element of mutuali…" at bounding box center [739, 444] width 808 height 128
click at [782, 396] on textarea "I will be supported by connection with follow kaimahi in the element of mutuali…" at bounding box center [739, 444] width 808 height 128
click at [871, 469] on textarea "I will be supported by connection with follow kaimahi in the element of mutuali…" at bounding box center [739, 444] width 808 height 128
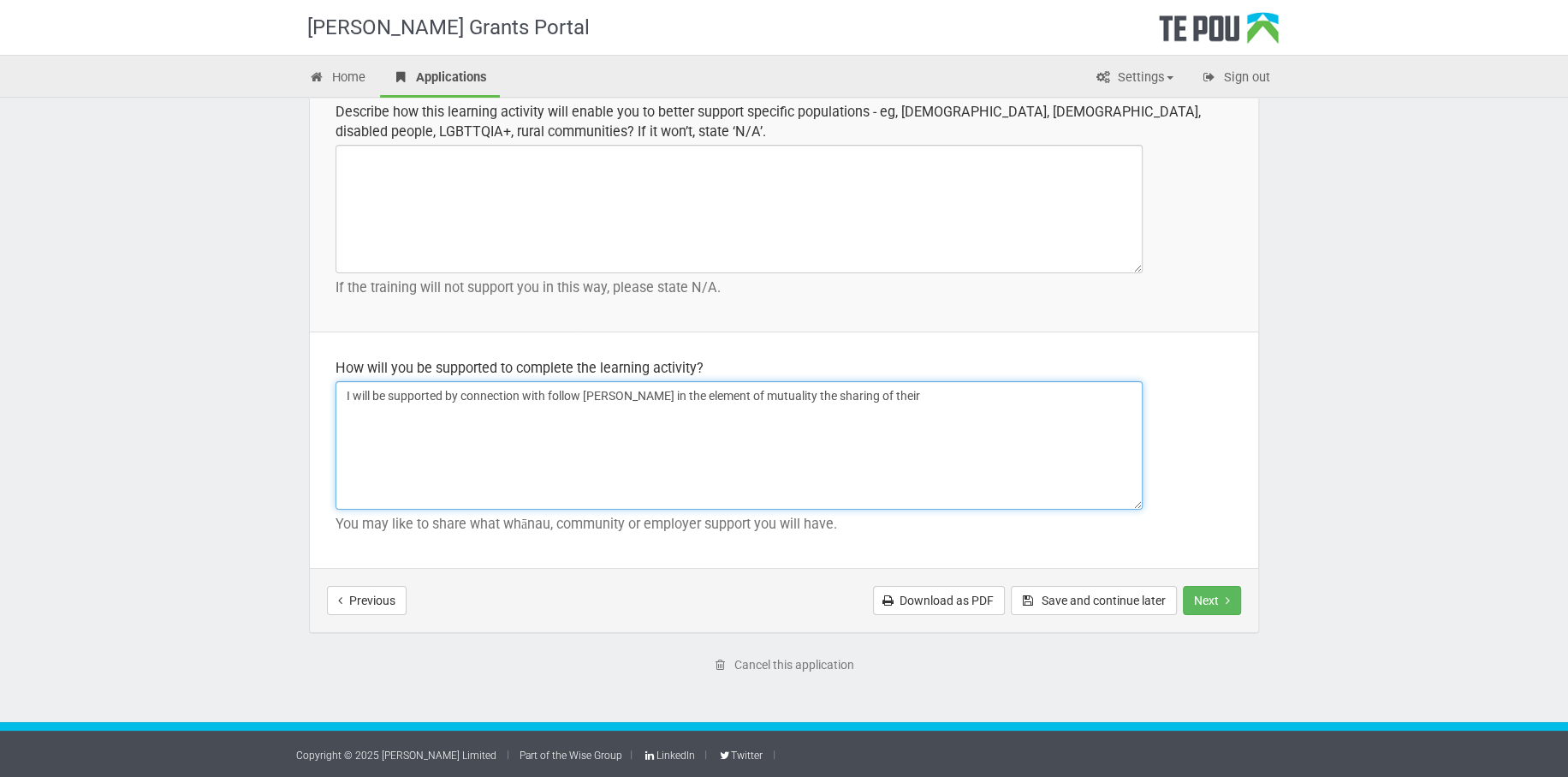
click at [777, 390] on textarea "I will be supported by connection with follow kaimahi in the element of mutuali…" at bounding box center [739, 444] width 808 height 128
click at [928, 388] on textarea "I will be supported by connection with follow kaimahi in the element of mutuali…" at bounding box center [739, 444] width 808 height 128
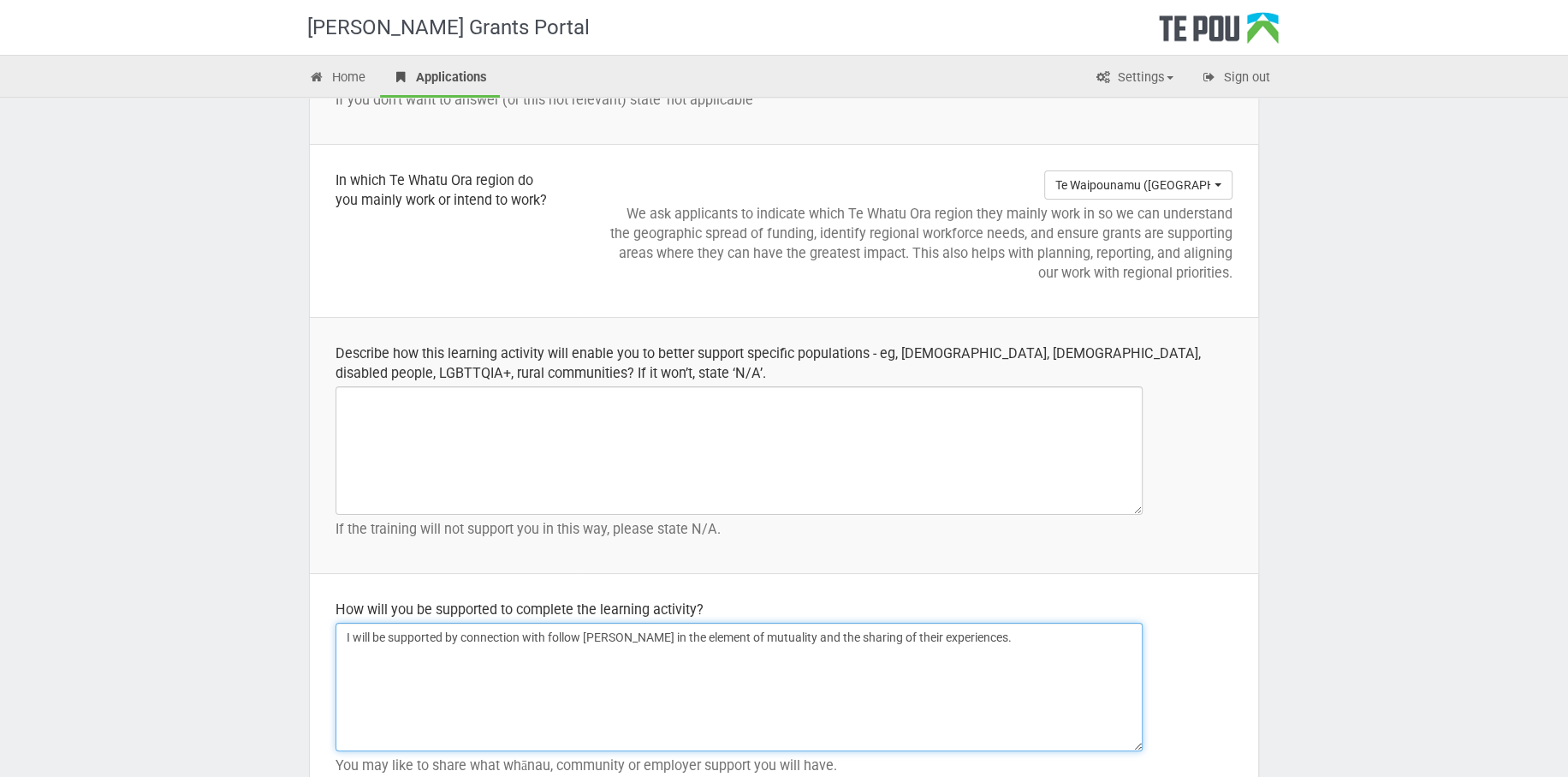
scroll to position [2157, 0]
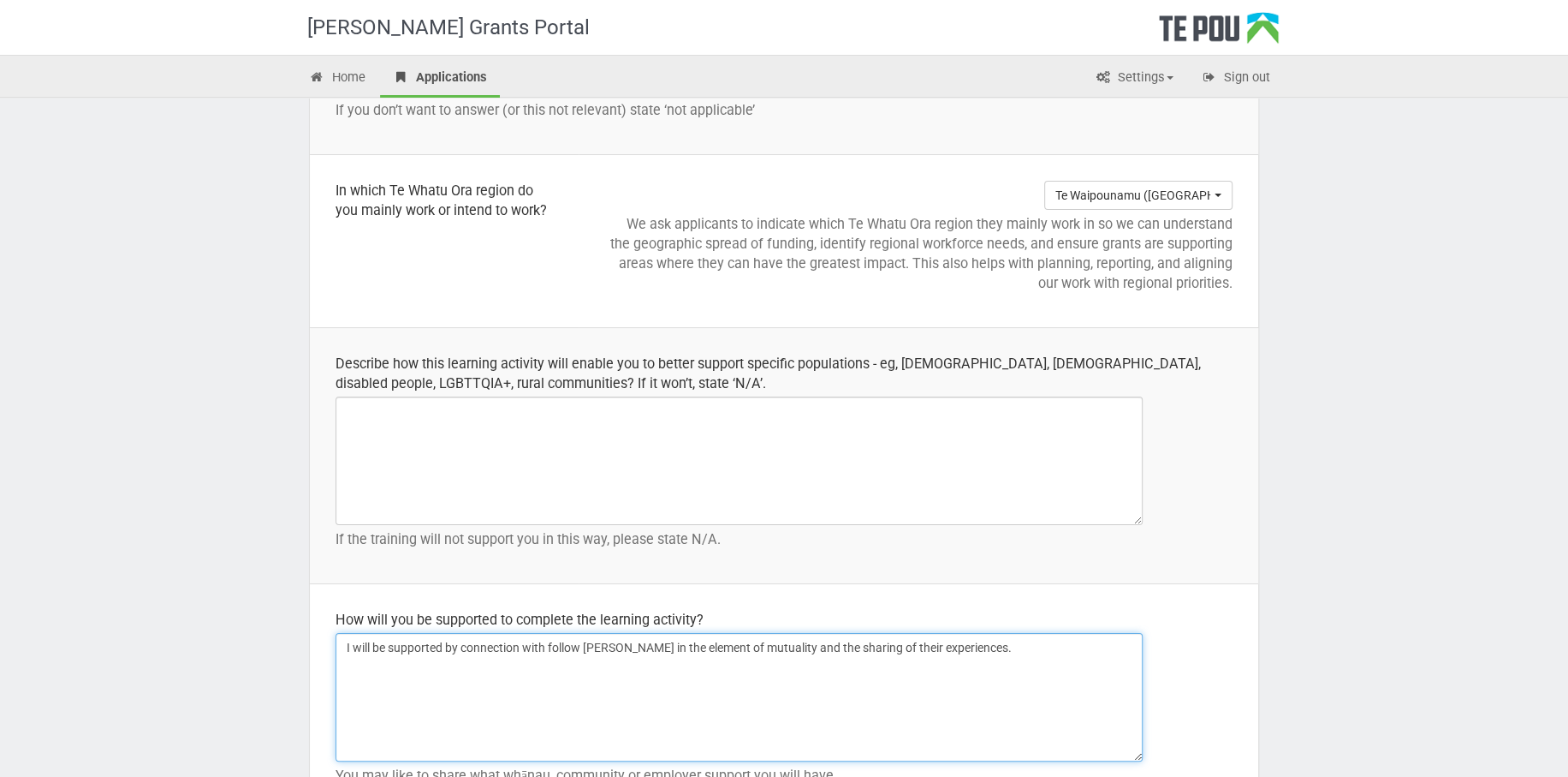
type textarea "I will be supported by connection with follow kaimahi in the element of mutuali…"
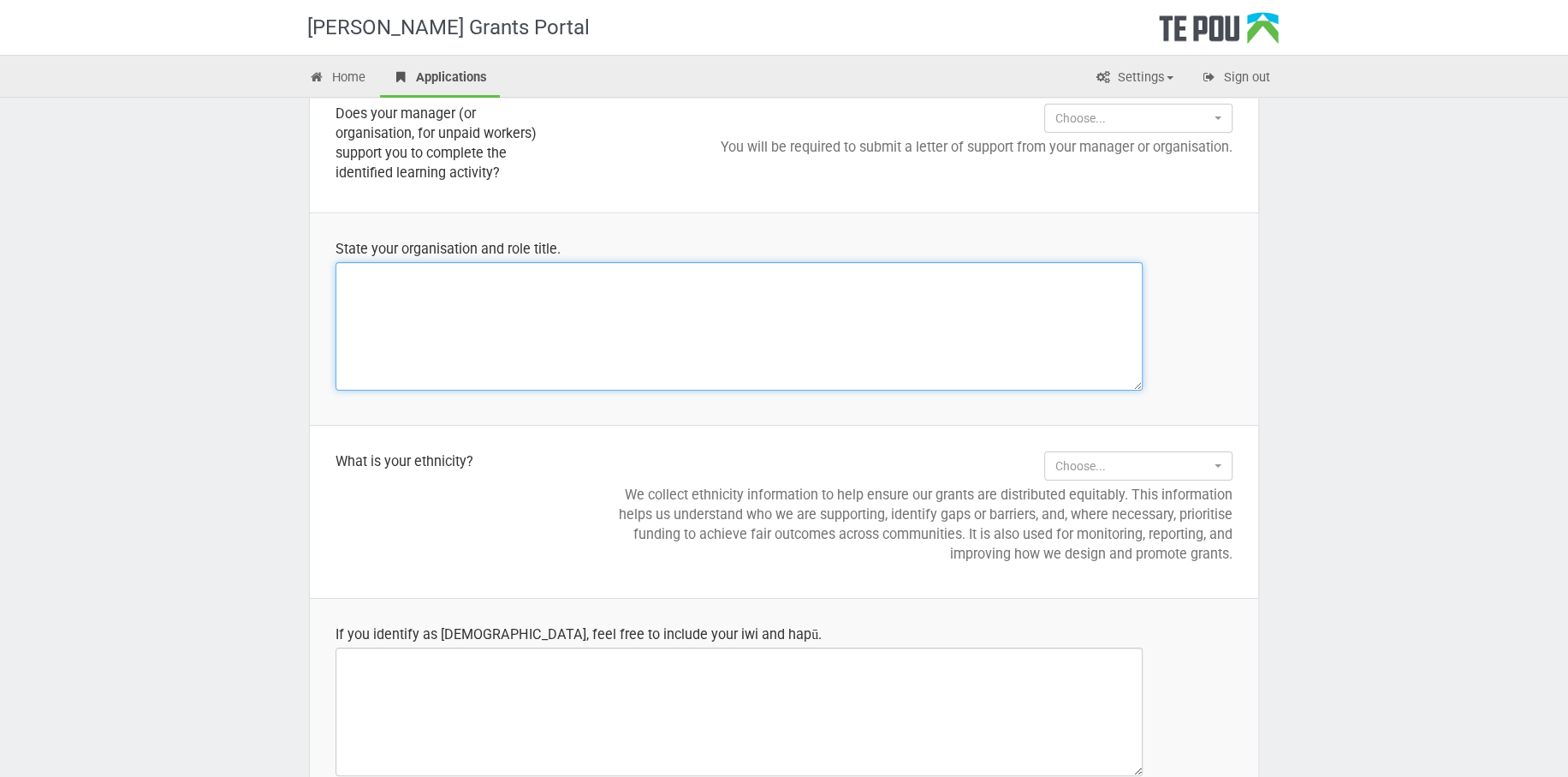
click at [434, 280] on textarea at bounding box center [739, 325] width 808 height 128
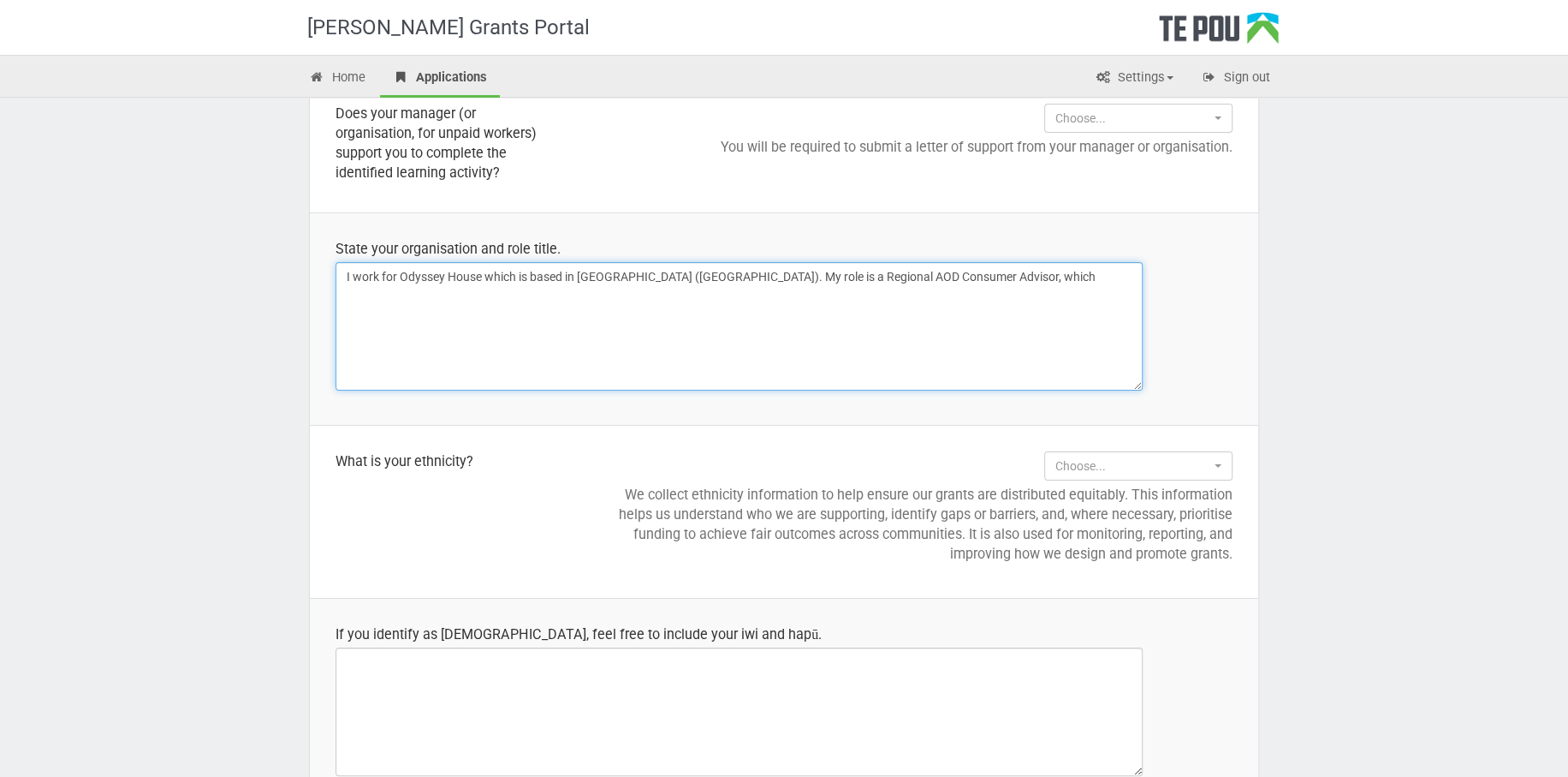
click at [600, 361] on textarea "I work for Odyssey House which is based in Ōtautahi (Christchurch). My role is …" at bounding box center [739, 325] width 808 height 128
click at [1006, 276] on textarea "I work for Odyssey House which is based in Ōtautahi (Christchurch). My role is …" at bounding box center [739, 325] width 808 height 128
click at [1009, 280] on textarea "I work for Odyssey House which is based in Ōtautahi (Christchurch). My role is …" at bounding box center [739, 325] width 808 height 128
type textarea "I work for Odyssey House which is based in Ōtautahi (Christchurch). My role is …"
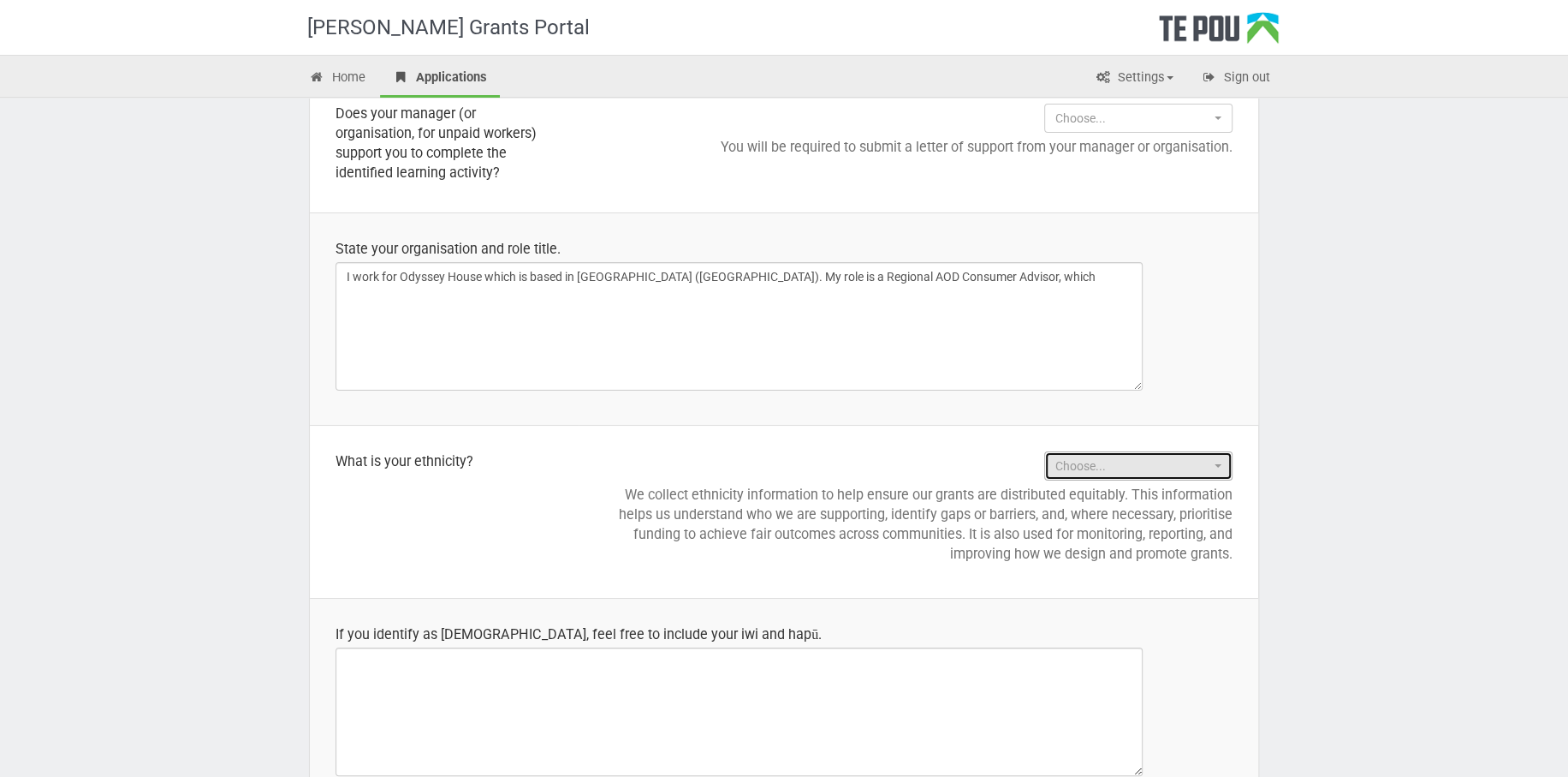
click at [1218, 464] on span "button" at bounding box center [1218, 466] width 7 height 4
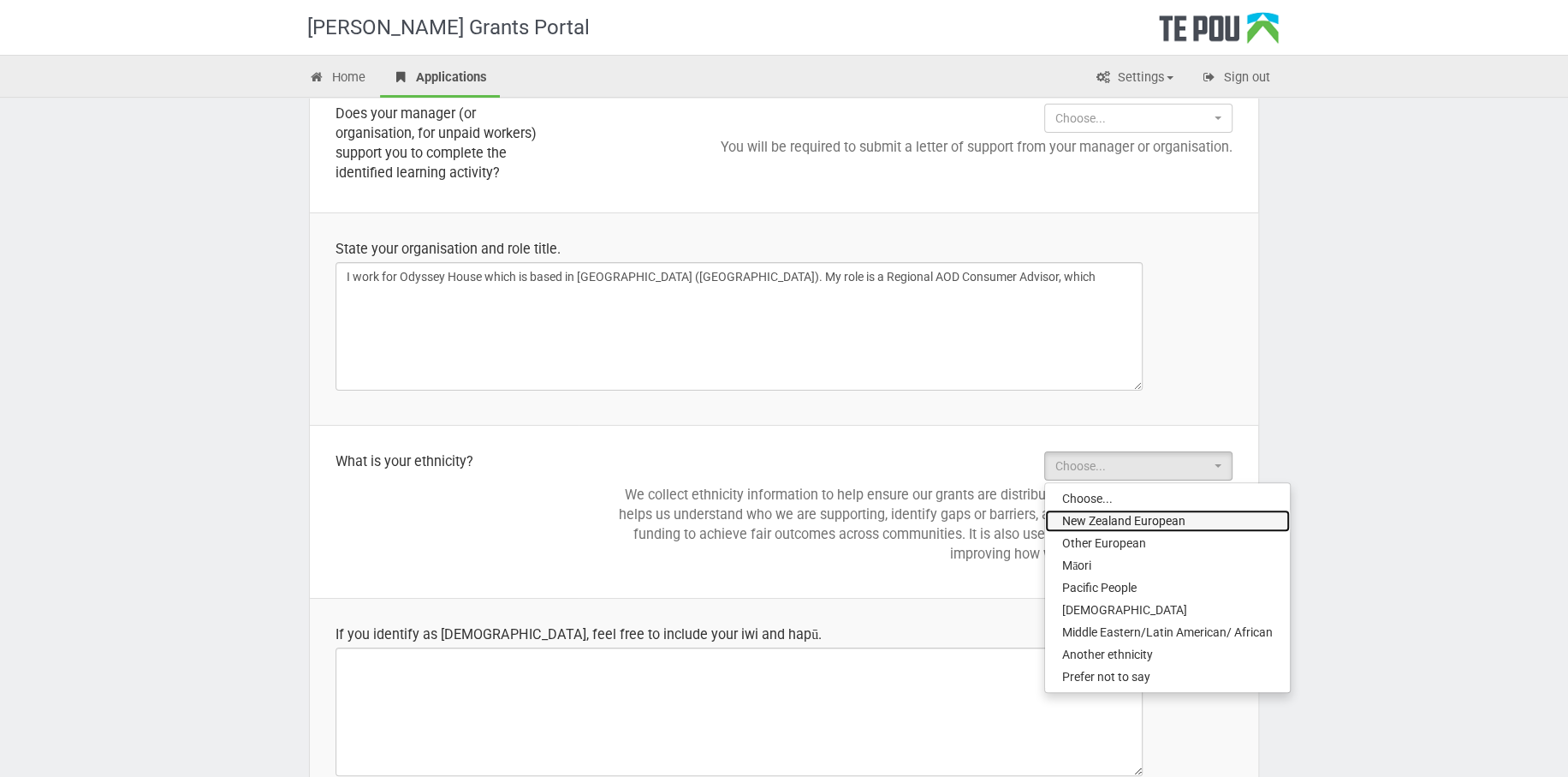
click at [1166, 512] on span "New Zealand European" at bounding box center [1124, 520] width 124 height 17
select select "New Zealand European"
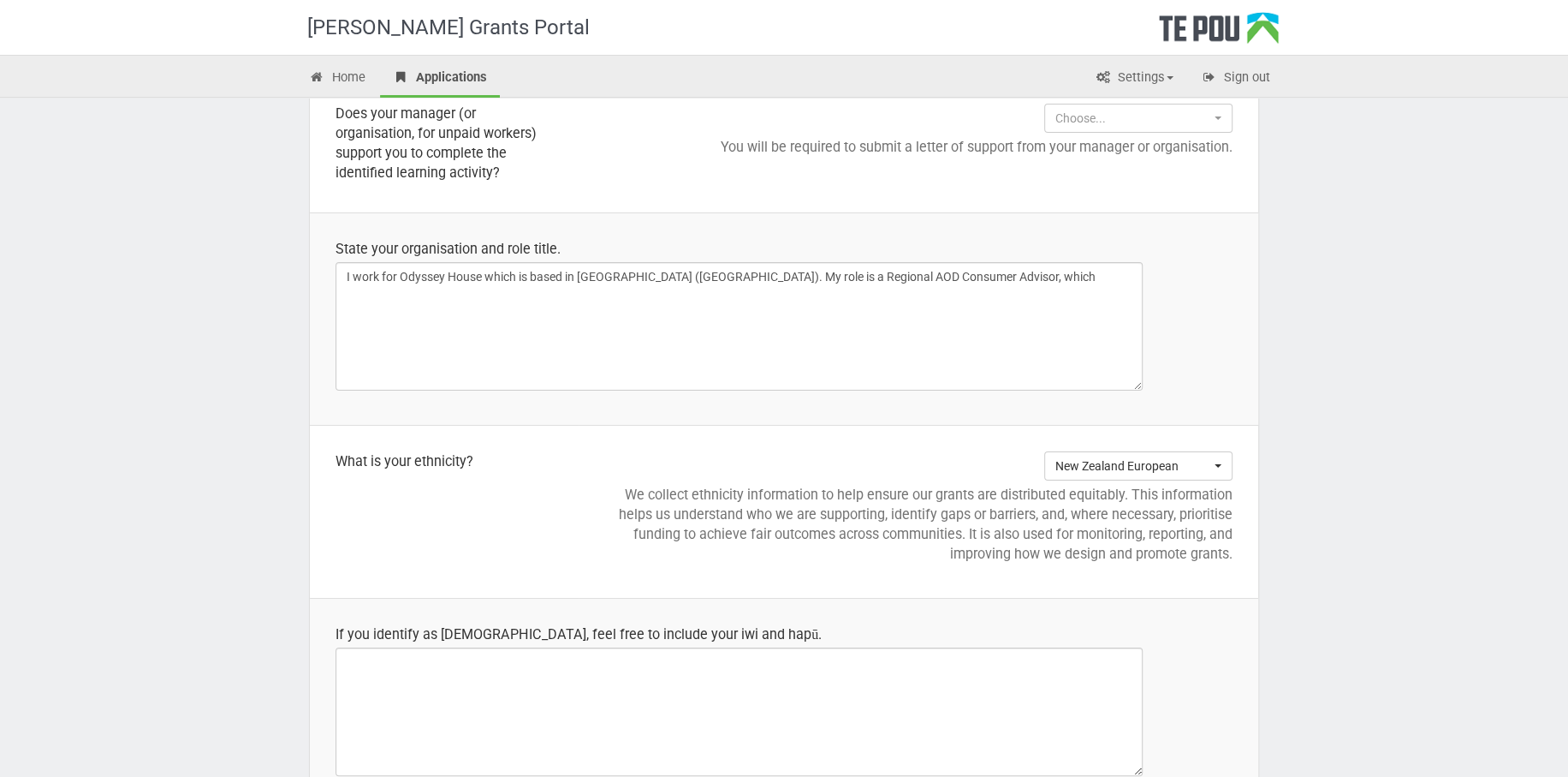
click at [1381, 510] on div "Te Pou Grants Portal Home Applications Settings Profile My account FAQs Sign ou…" at bounding box center [784, 115] width 1568 height 3187
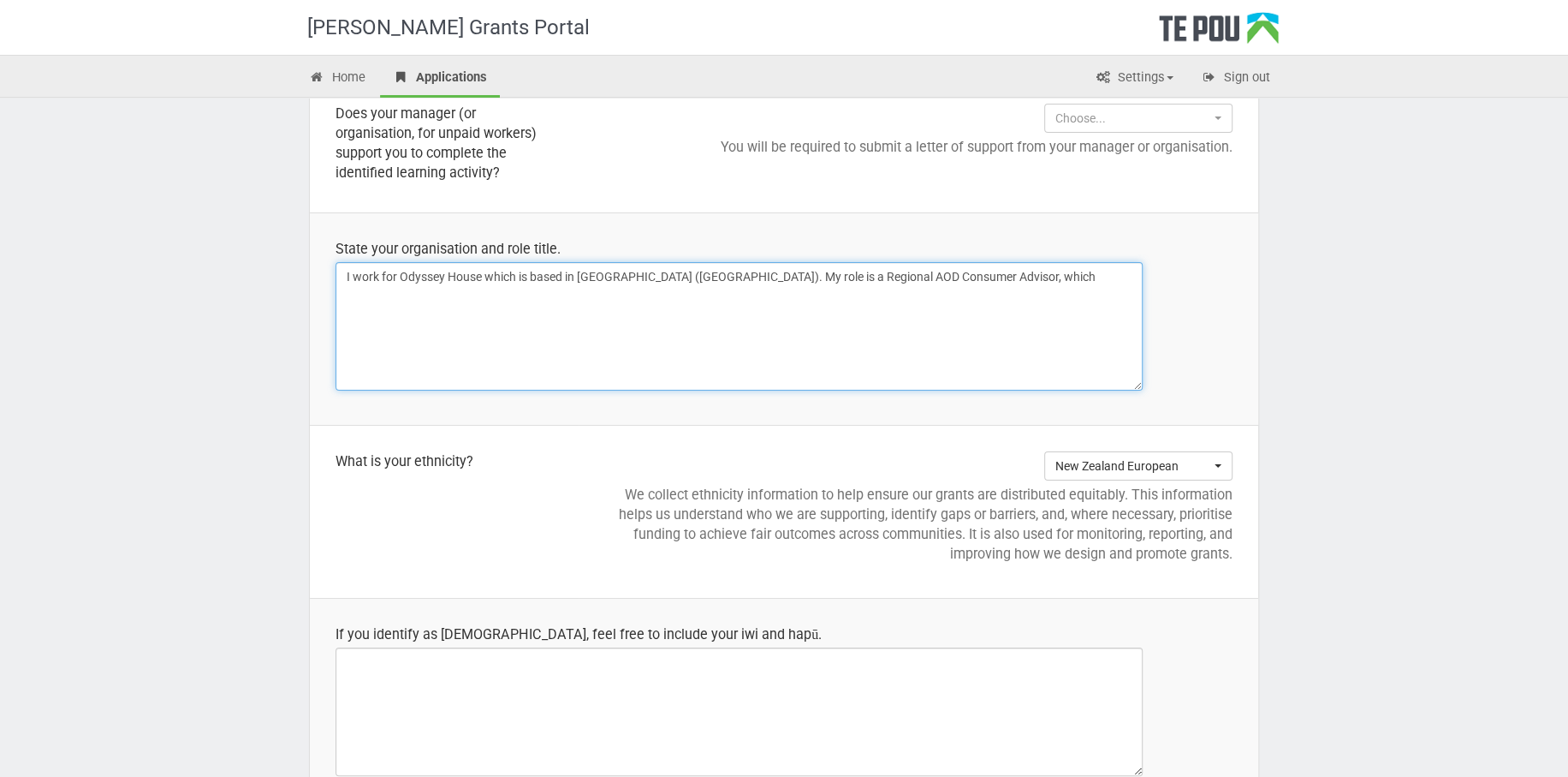
click at [1002, 274] on textarea "I work for Odyssey House which is based in Ōtautahi (Christchurch). My role is …" at bounding box center [739, 325] width 808 height 128
type textarea "I work for Odyssey House which is based in Ōtautahi (Christchurch). My role is …"
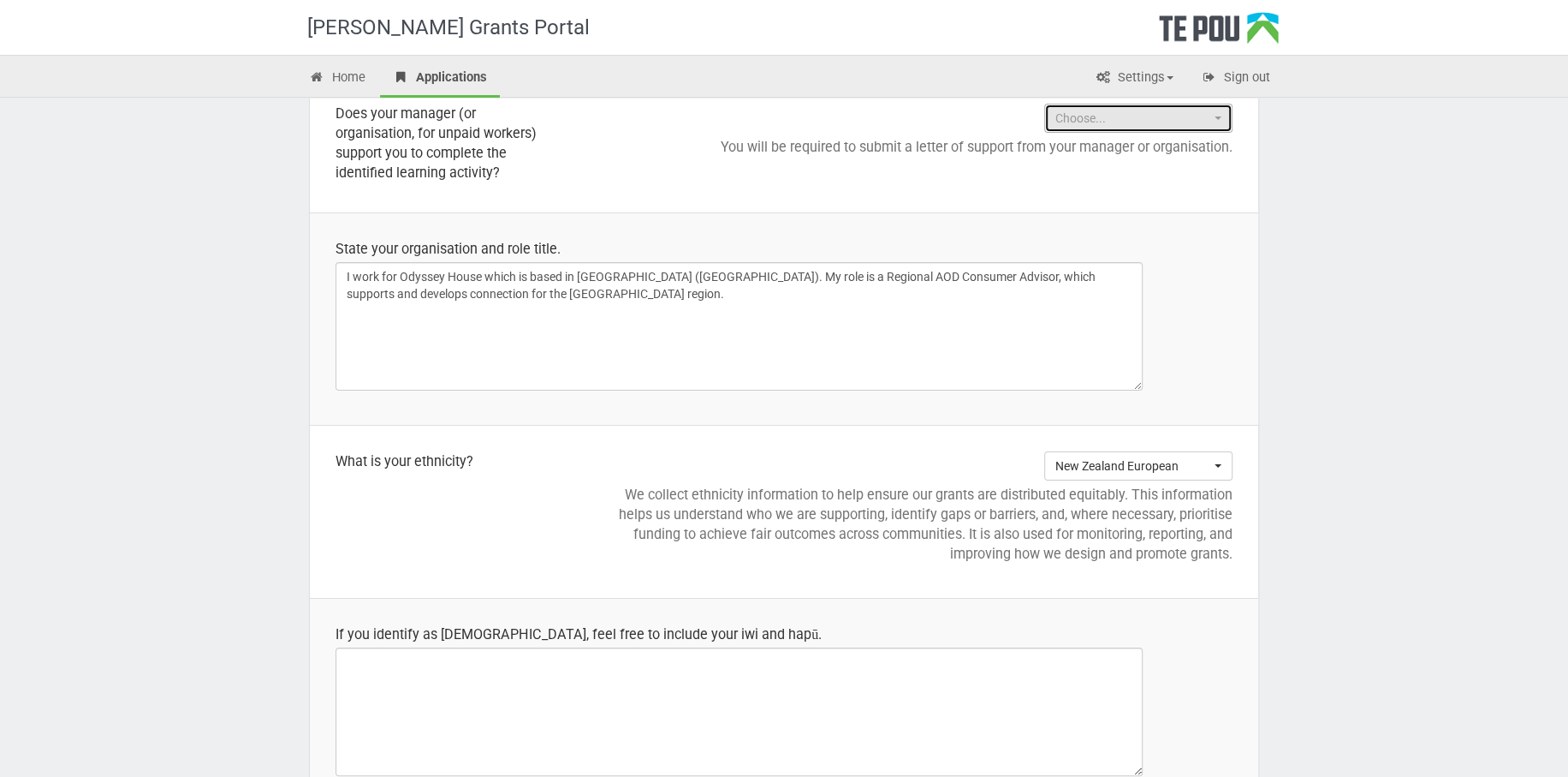
click at [1221, 113] on button "Choose..." at bounding box center [1138, 118] width 188 height 29
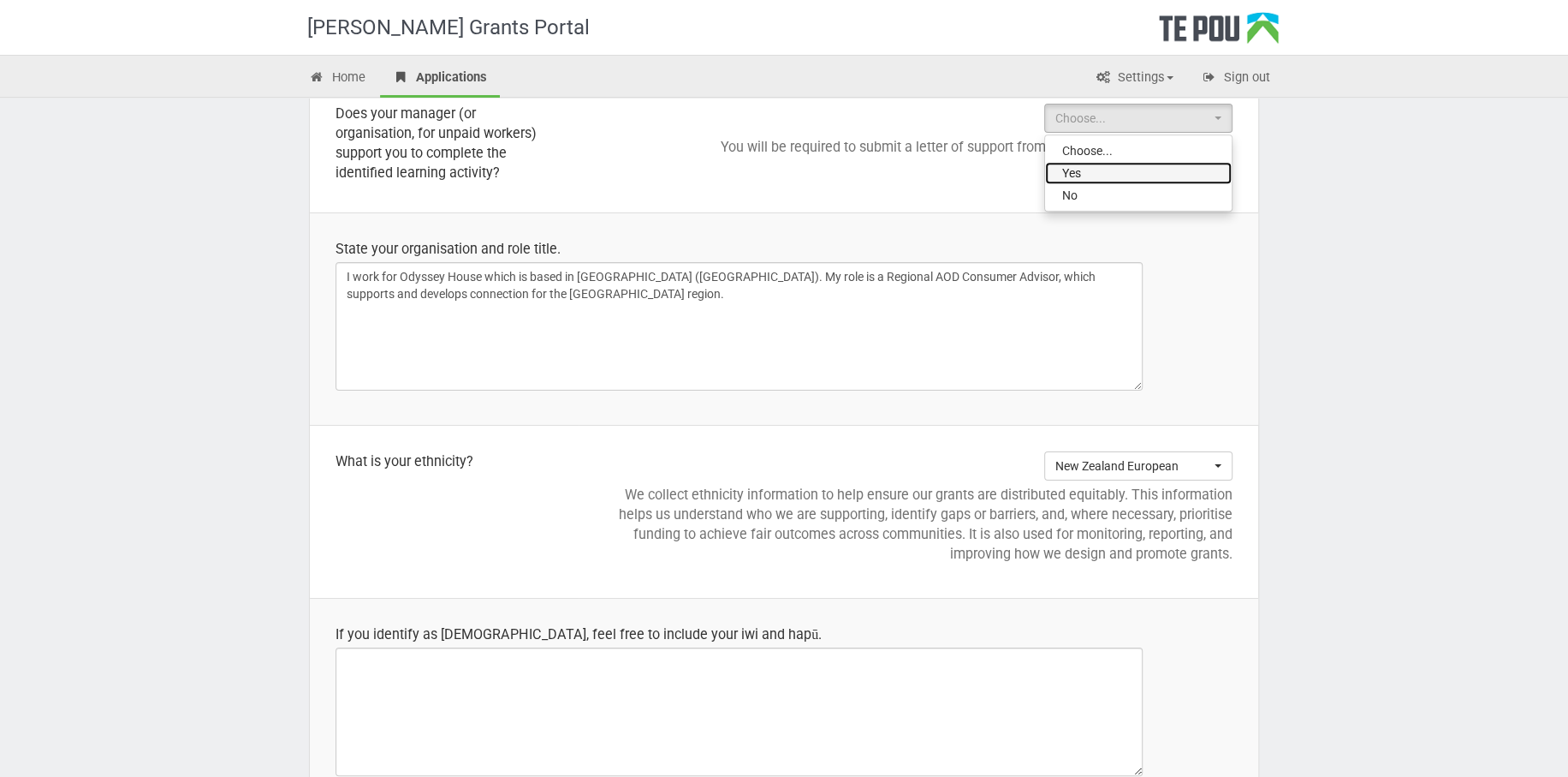
click at [1134, 170] on link "Yes" at bounding box center [1137, 173] width 186 height 22
select select "Yes"
click at [1332, 224] on div "Te Pou Grants Portal Home Applications Settings Profile My account FAQs Sign ou…" at bounding box center [784, 115] width 1568 height 3187
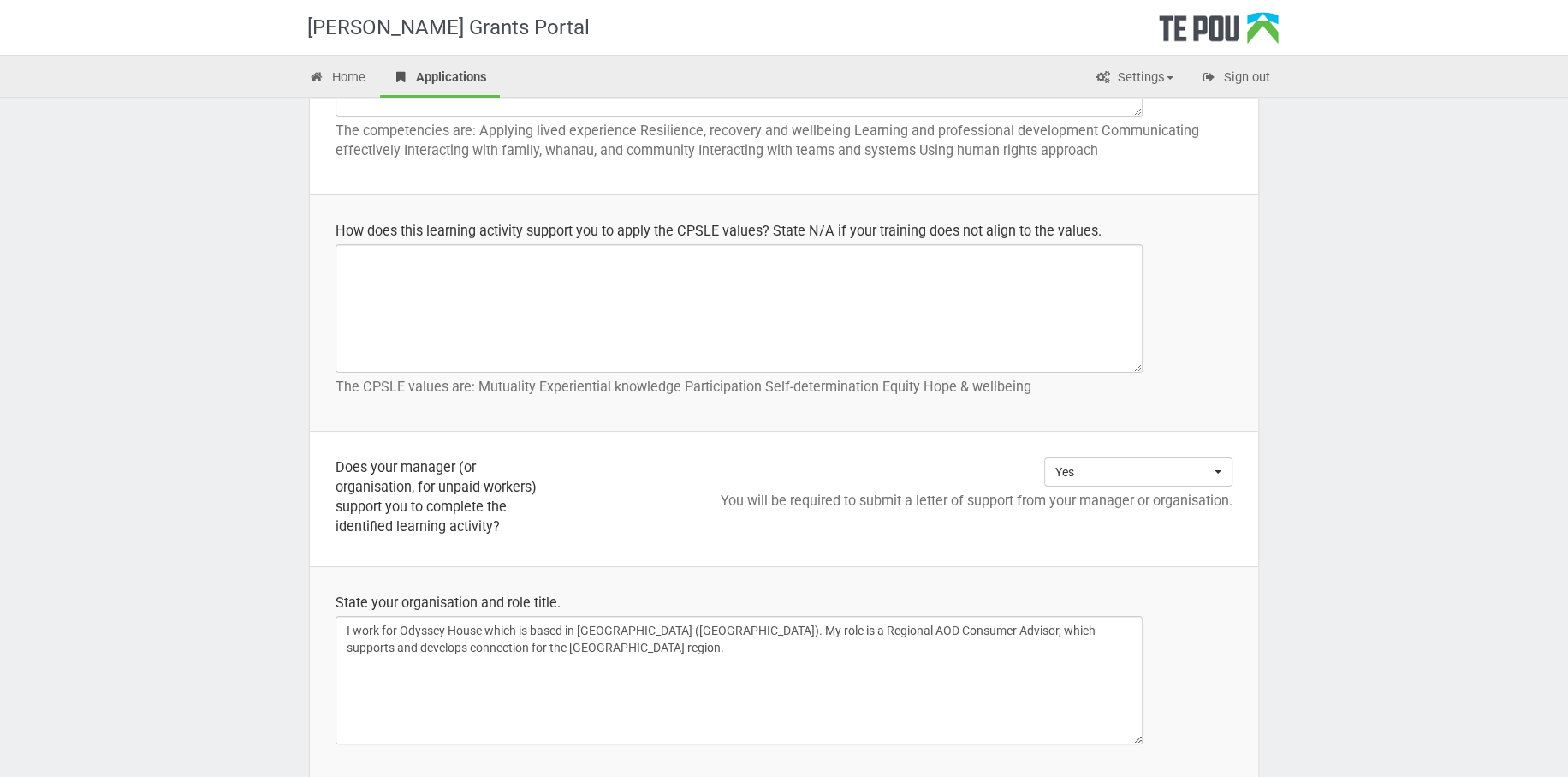
scroll to position [0, 0]
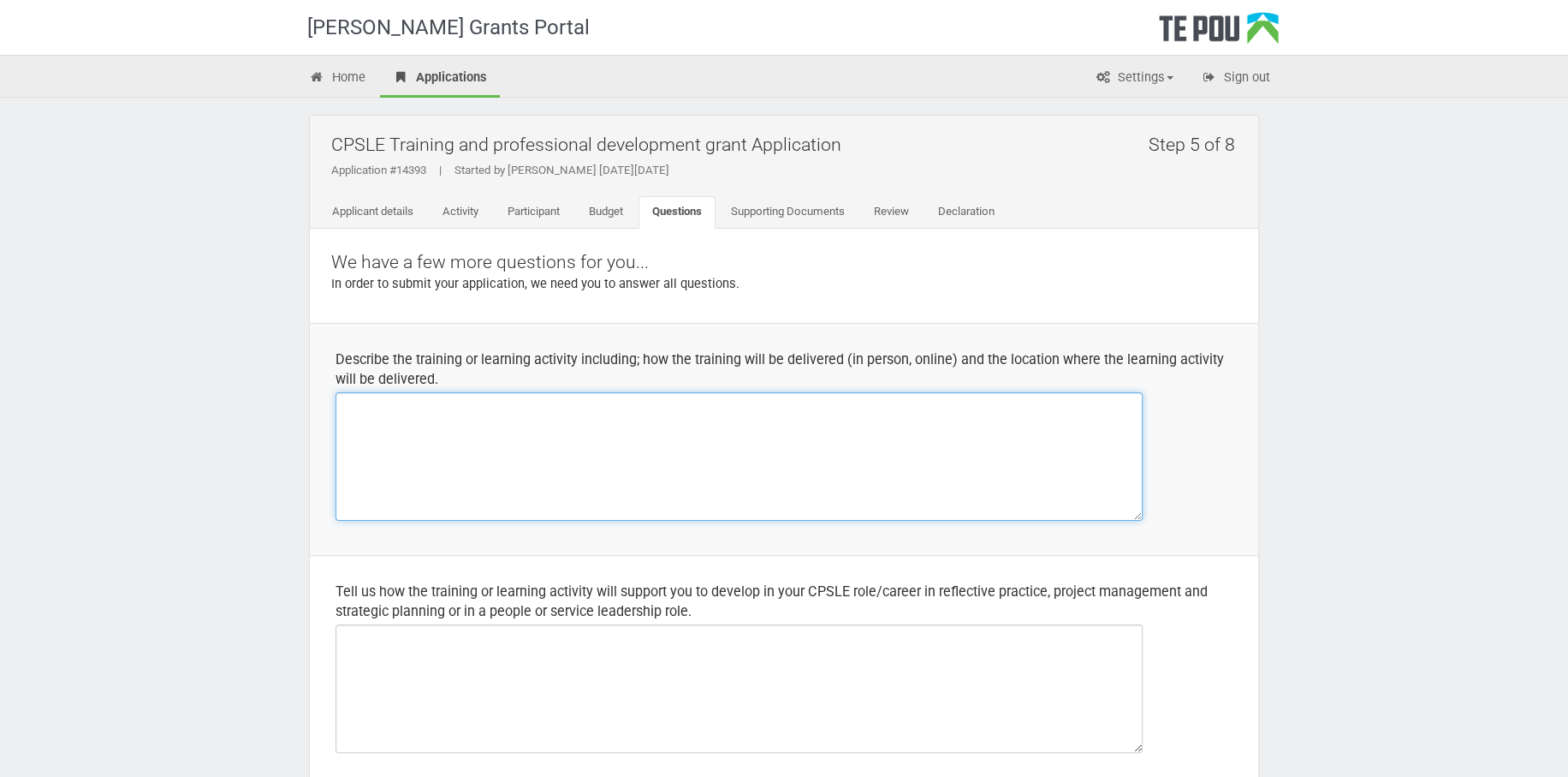
click at [575, 416] on textarea at bounding box center [739, 456] width 808 height 128
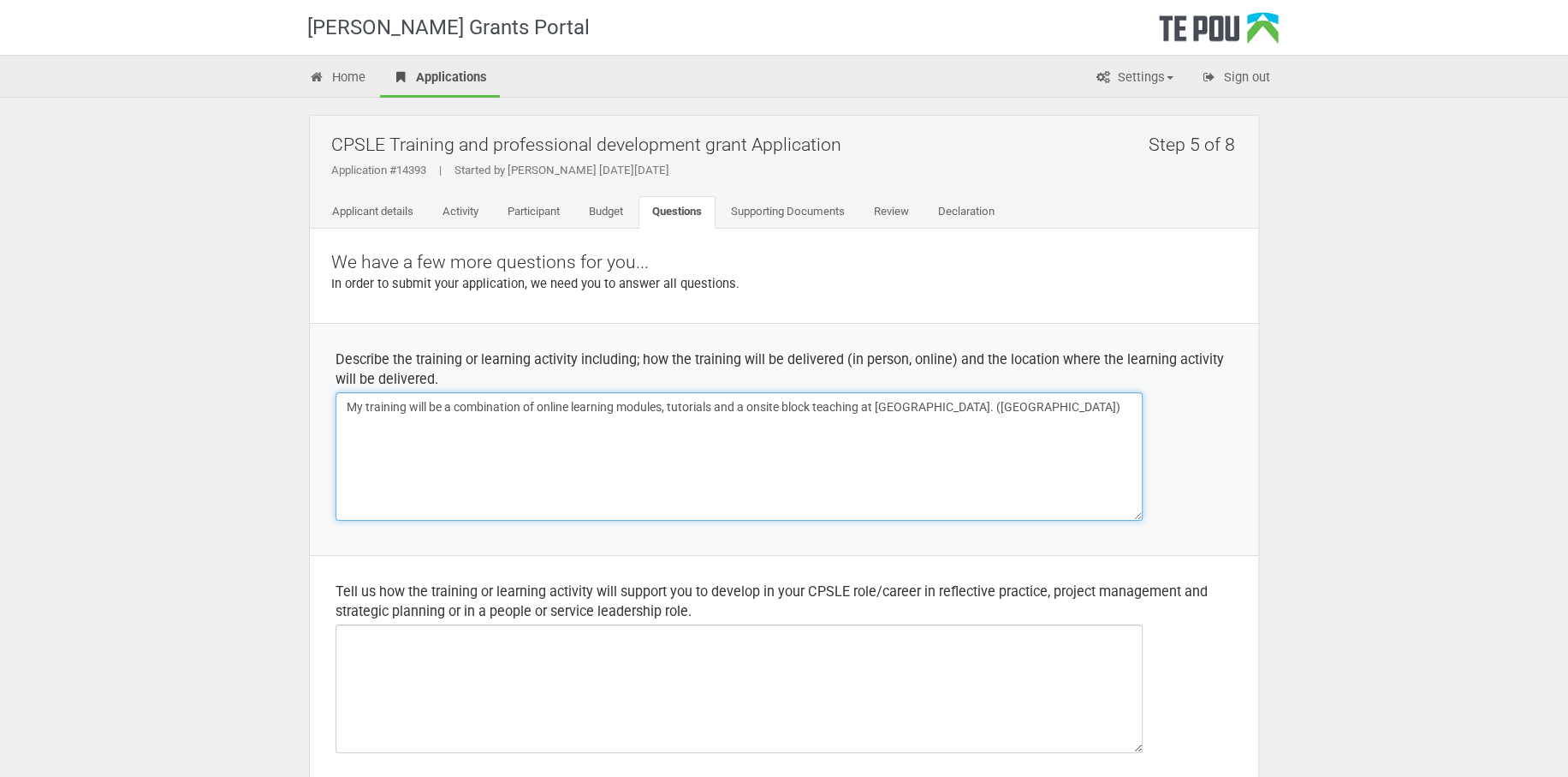
type textarea "My training will be a combination of online learning modules, tutorials and a o…"
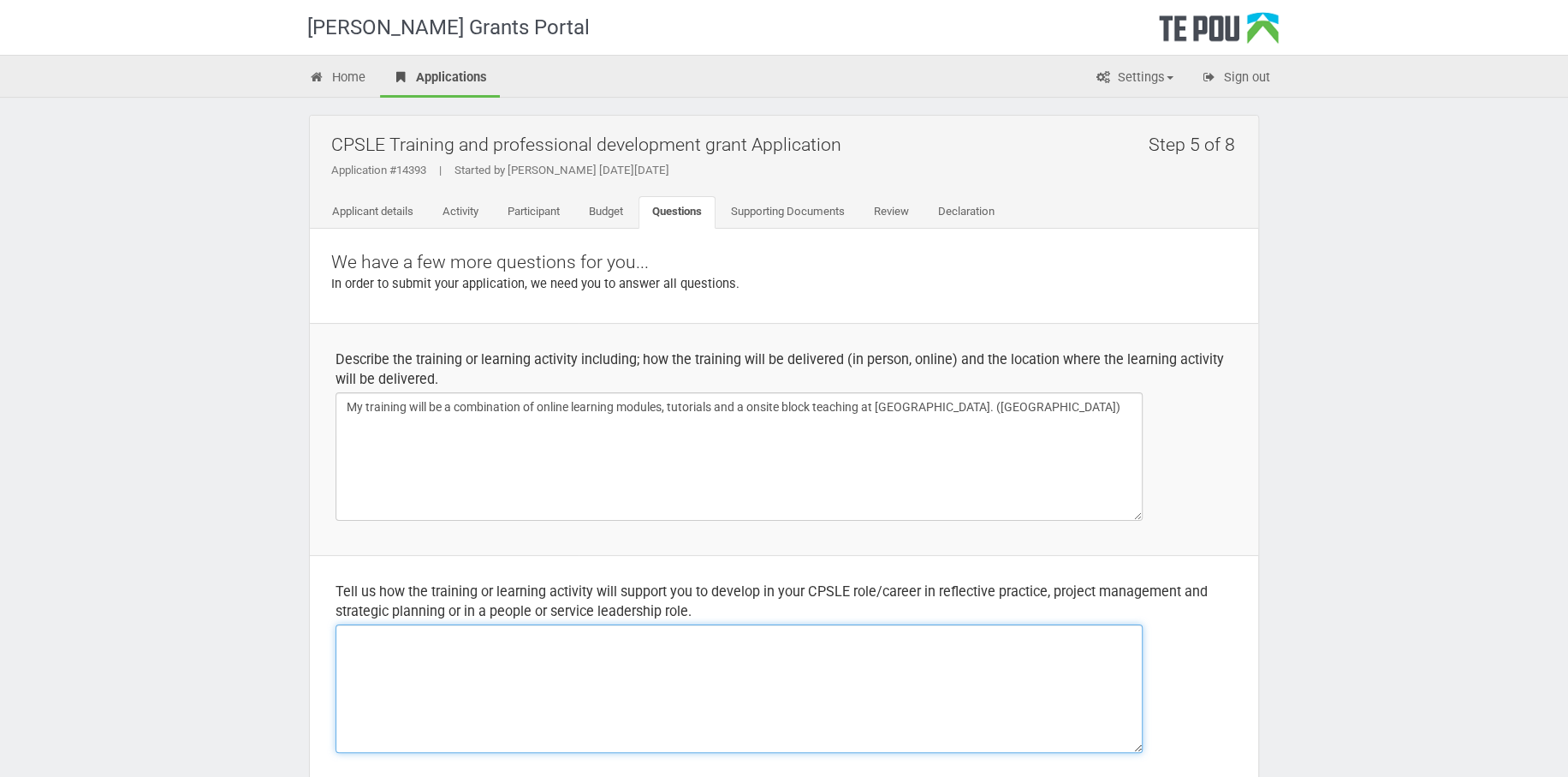
click at [428, 647] on textarea at bounding box center [739, 688] width 808 height 128
type textarea "T"
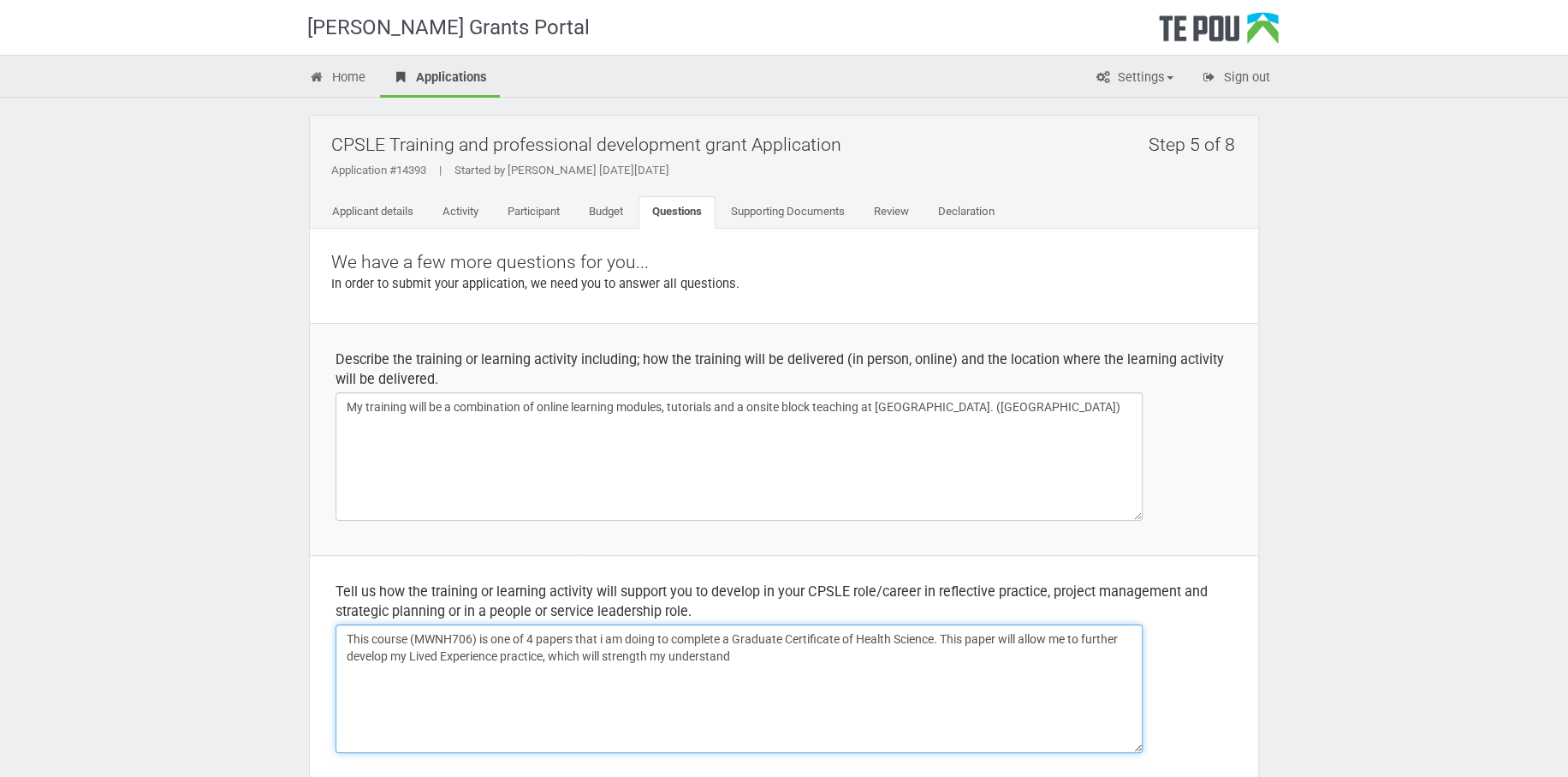
click at [745, 658] on textarea "This course (MWNH706) is one of 4 papers that i am doing to complete a Graduate…" at bounding box center [739, 688] width 808 height 128
click at [551, 654] on textarea "This course (MWNH706) is one of 4 papers that i am doing to complete a Graduate…" at bounding box center [739, 688] width 808 height 128
drag, startPoint x: 745, startPoint y: 656, endPoint x: 799, endPoint y: 662, distance: 54.3
click at [756, 658] on textarea "This course (MWNH706) is one of 4 papers that i am doing to complete a Graduate…" at bounding box center [739, 688] width 808 height 128
click at [800, 692] on textarea "This course (MWNH706) is one of 4 papers that i am doing to complete a Graduate…" at bounding box center [739, 688] width 808 height 128
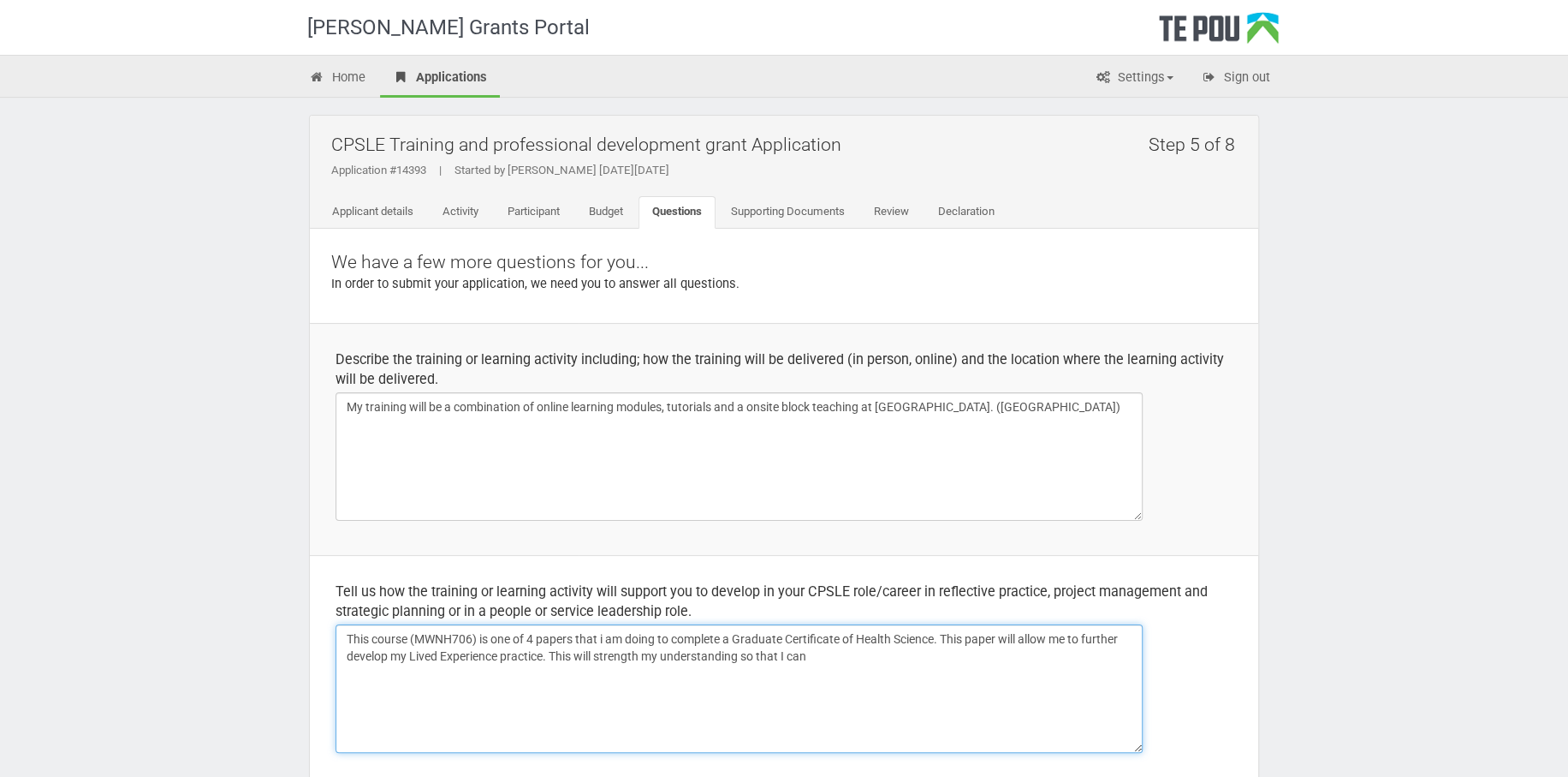
click at [748, 653] on textarea "This course (MWNH706) is one of 4 papers that i am doing to complete a Graduate…" at bounding box center [739, 688] width 808 height 128
click at [745, 657] on textarea "This course (MWNH706) is one of 4 papers that i am doing to complete a Graduate…" at bounding box center [739, 688] width 808 height 128
click at [919, 645] on textarea "This course (MWNH706) is one of 4 papers that i am doing to complete a Graduate…" at bounding box center [739, 688] width 808 height 128
click at [913, 647] on textarea "This course (MWNH706) is one of 4 papers that i am doing to complete a Graduate…" at bounding box center [739, 688] width 808 height 128
click at [644, 653] on textarea "This course (MWNH706) is one of 4 papers that i am doing to complete a Graduate…" at bounding box center [739, 688] width 808 height 128
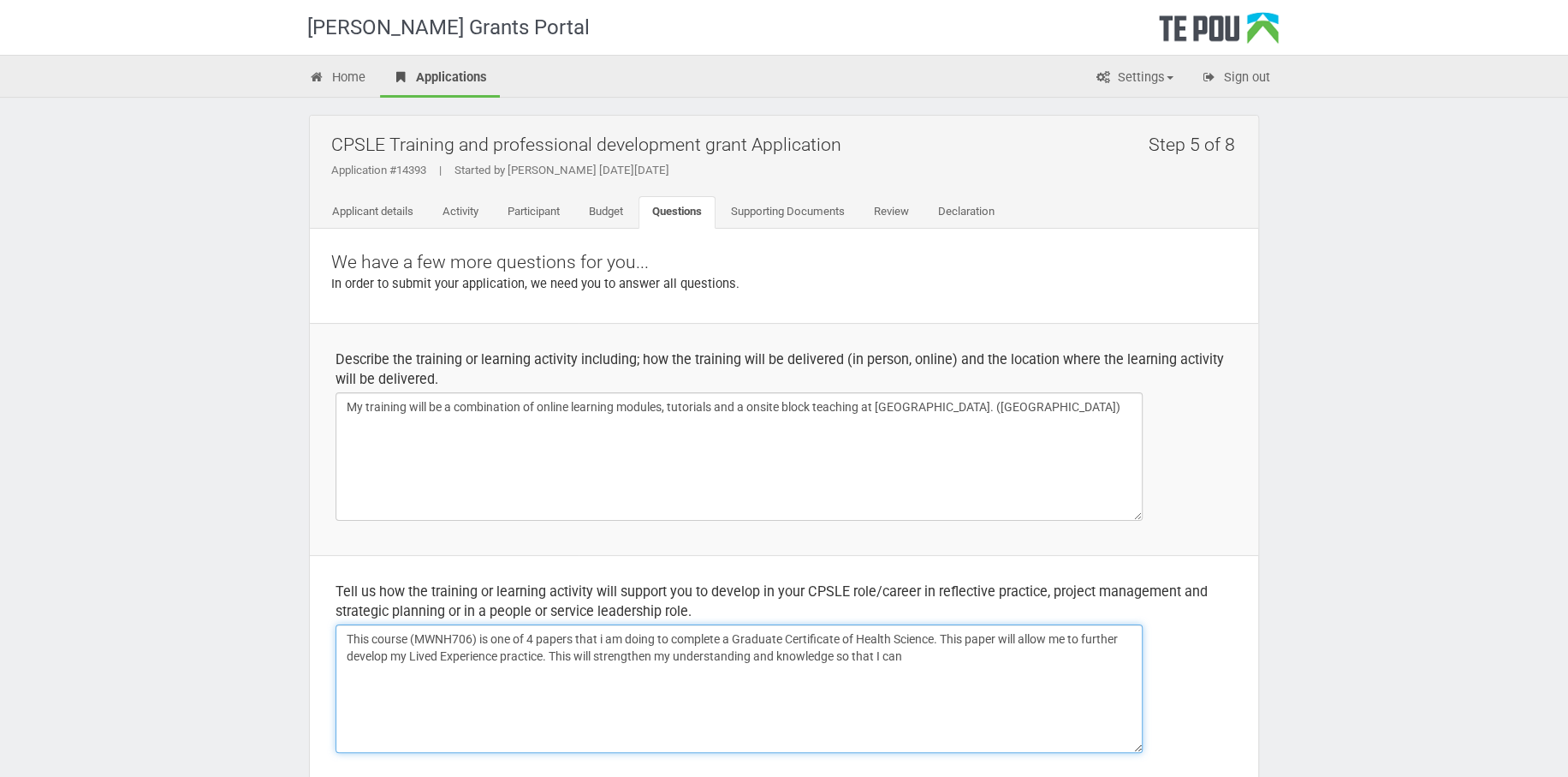
click at [915, 652] on textarea "This course (MWNH706) is one of 4 papers that i am doing to complete a Graduate…" at bounding box center [739, 688] width 808 height 128
click at [737, 653] on textarea "This course (MWNH706) is one of 4 papers that i am doing to complete a Graduate…" at bounding box center [739, 688] width 808 height 128
click at [529, 680] on textarea "This course (MWNH706) is one of 4 papers that i am doing to complete a Graduate…" at bounding box center [739, 688] width 808 height 128
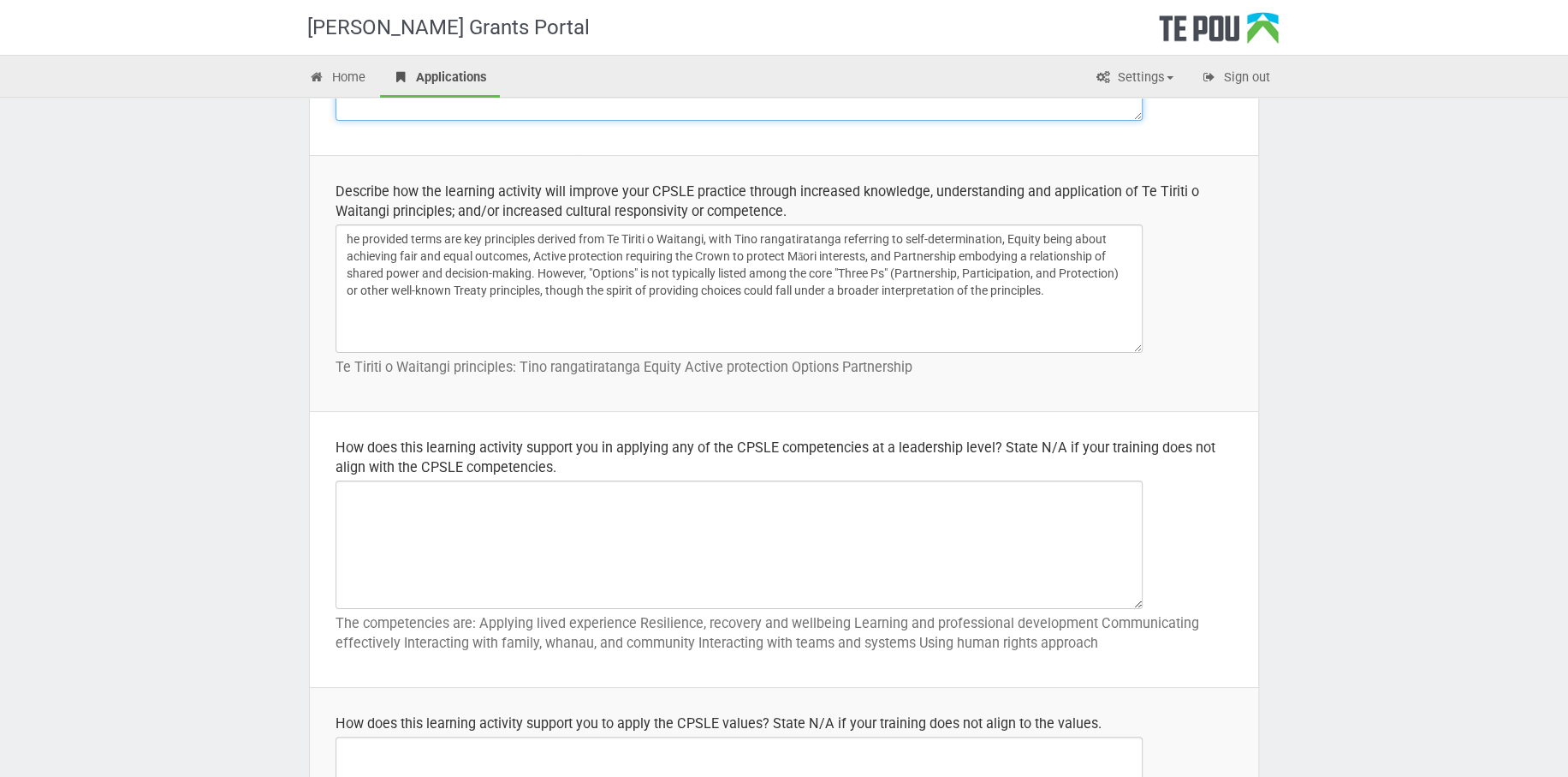
scroll to position [657, 0]
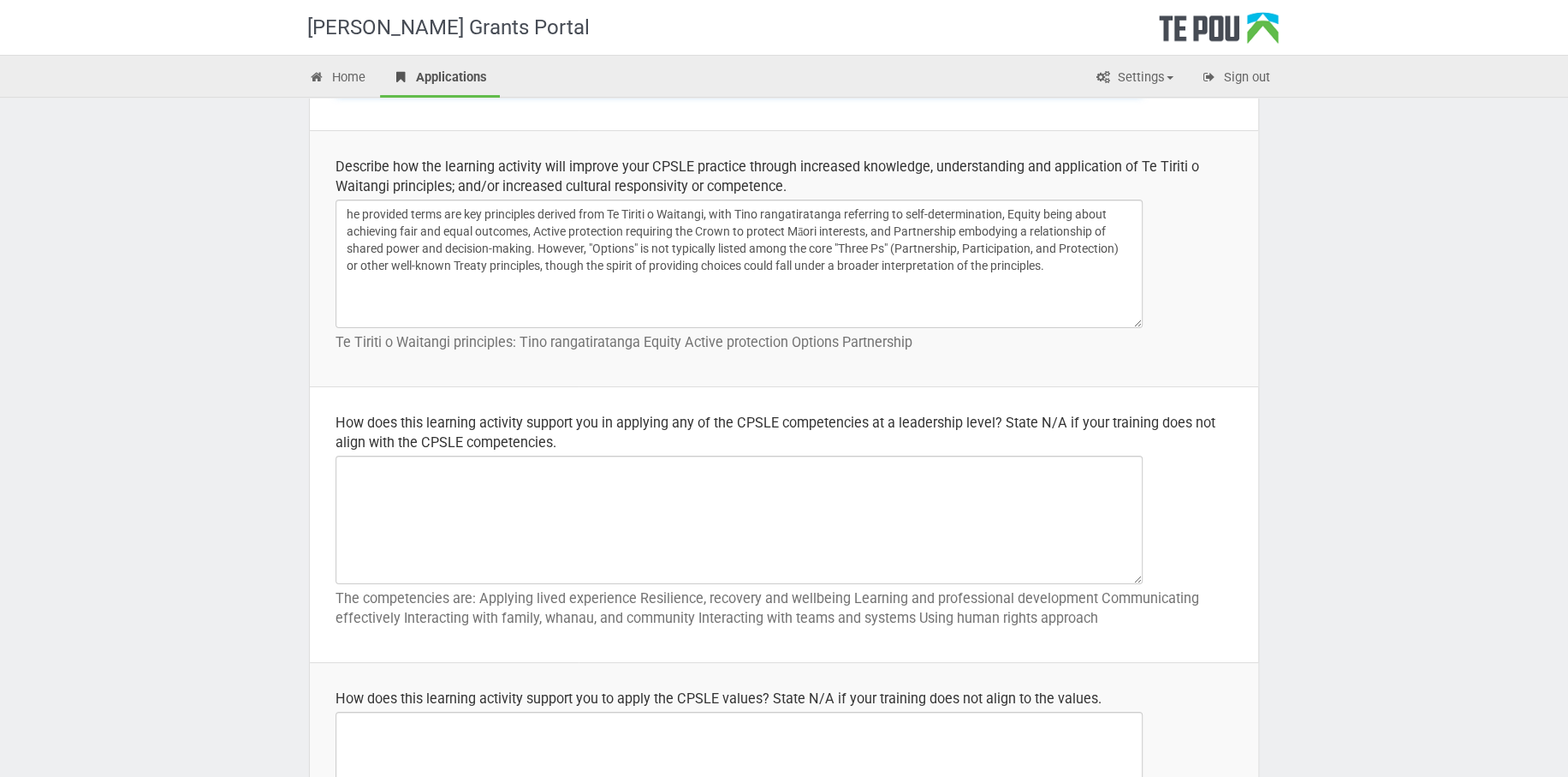
type textarea "This course (MWNH706) is one of 4 papers that i am doing to complete a Graduate…"
click at [486, 532] on textarea at bounding box center [739, 519] width 808 height 128
click at [496, 503] on textarea at bounding box center [739, 519] width 808 height 128
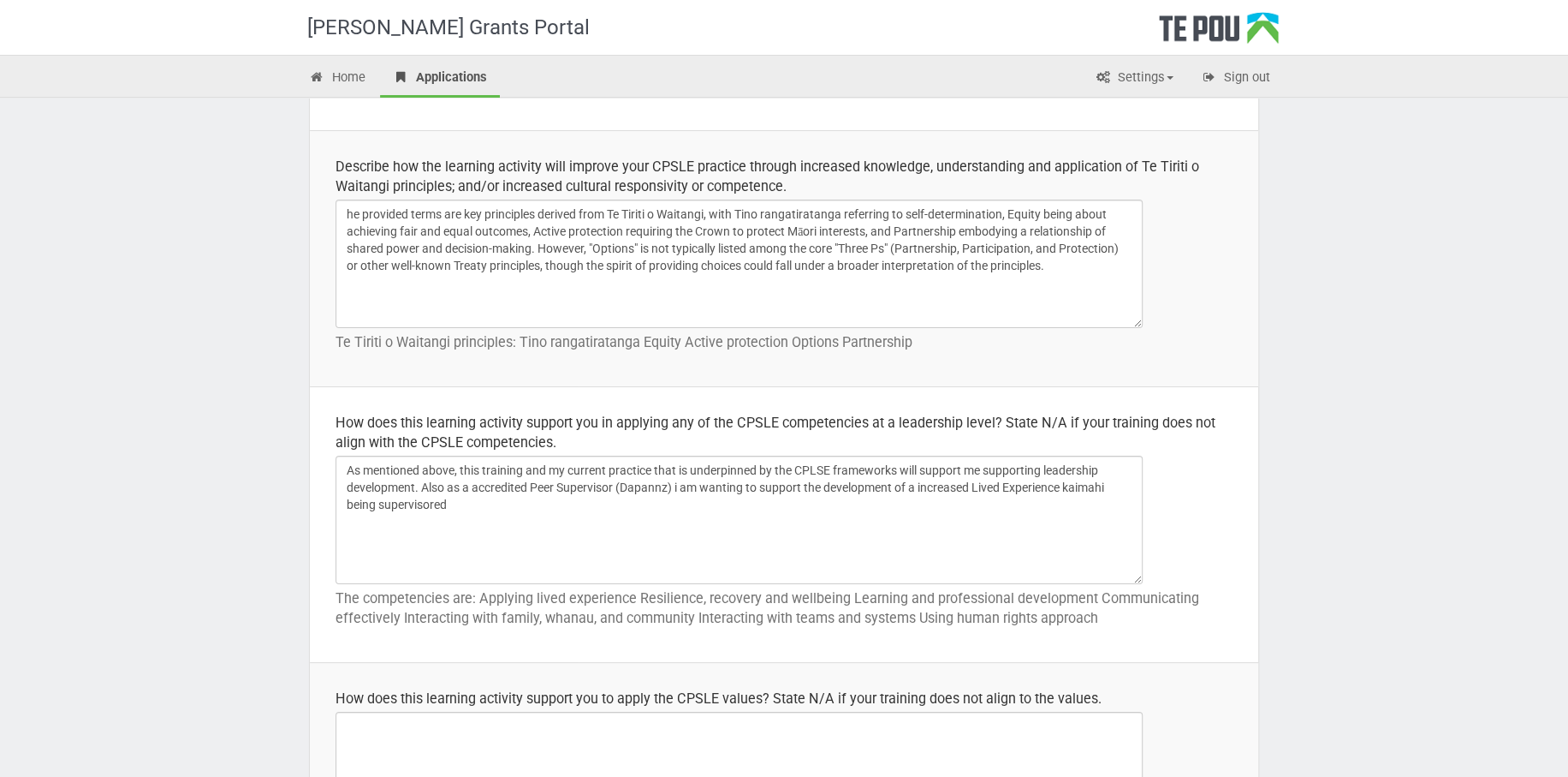
drag, startPoint x: 413, startPoint y: 504, endPoint x: 1408, endPoint y: 325, distance: 1011.0
click at [472, 500] on textarea "As mentioned above, this training and my current practice that is underpinned b…" at bounding box center [739, 519] width 808 height 128
click at [566, 509] on textarea "As mentioned above, this training and my current practice that is underpinned b…" at bounding box center [739, 519] width 808 height 128
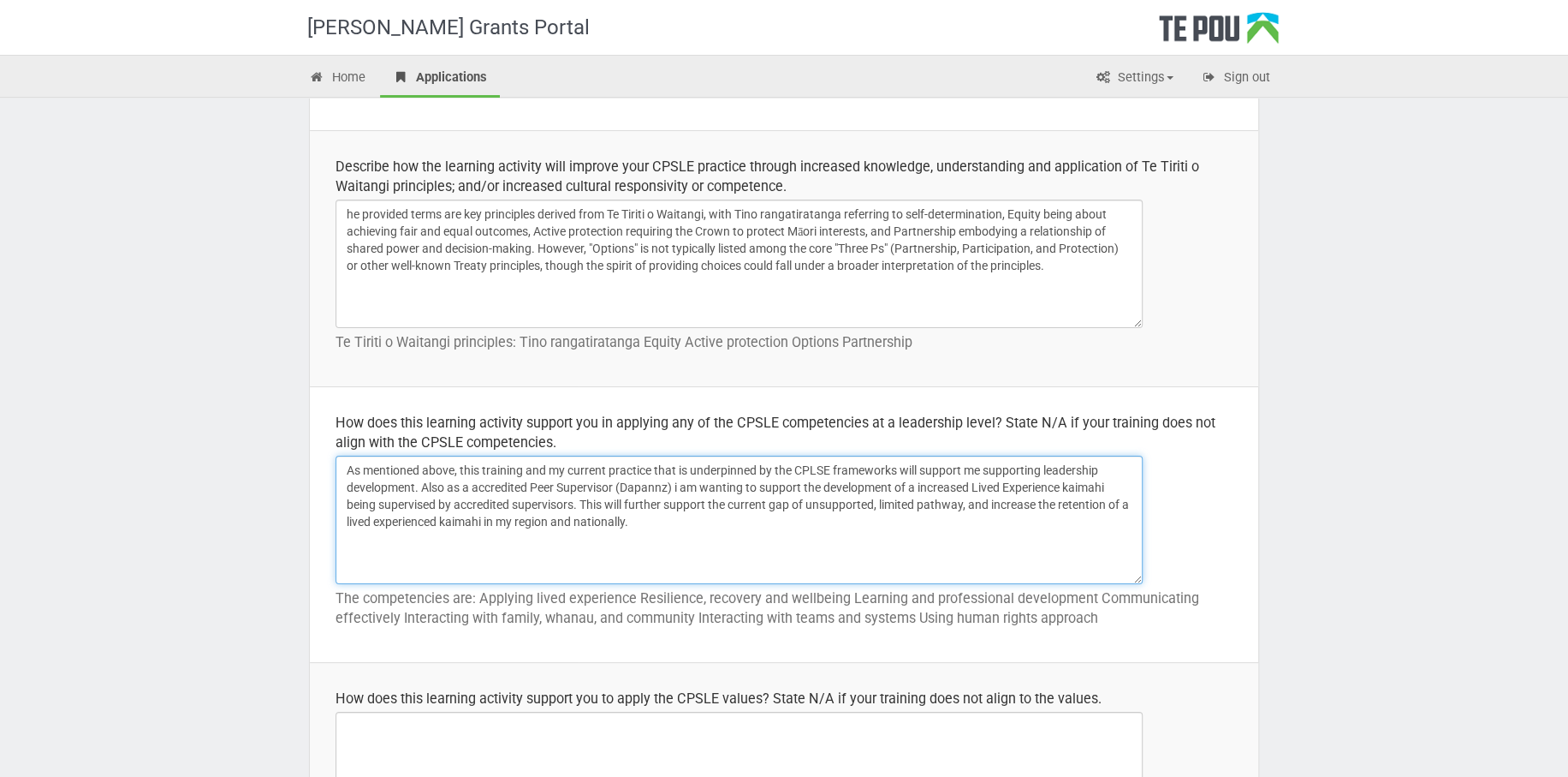
click at [645, 521] on textarea "As mentioned above, this training and my current practice that is underpinned b…" at bounding box center [739, 519] width 808 height 128
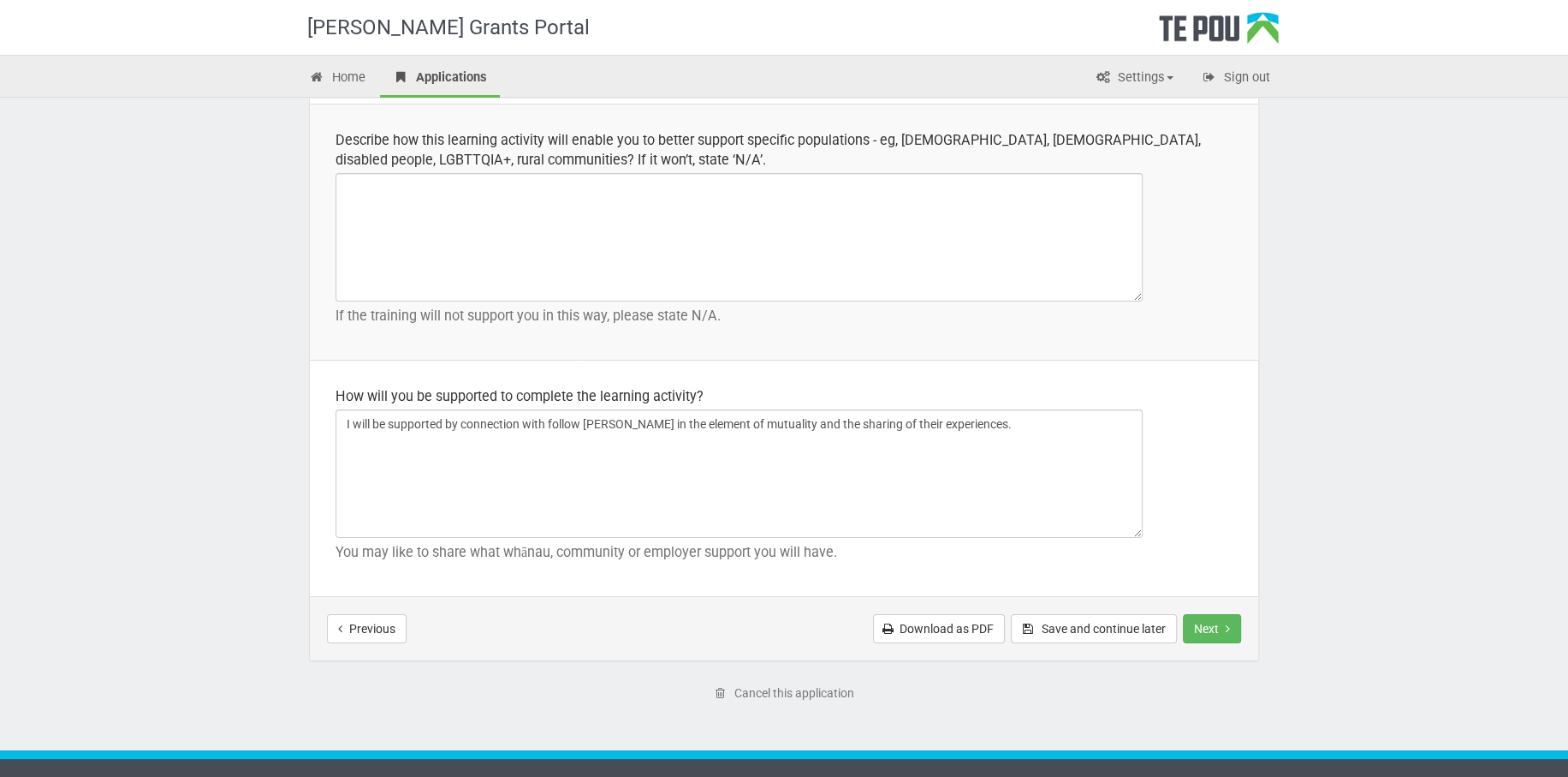
scroll to position [2409, 0]
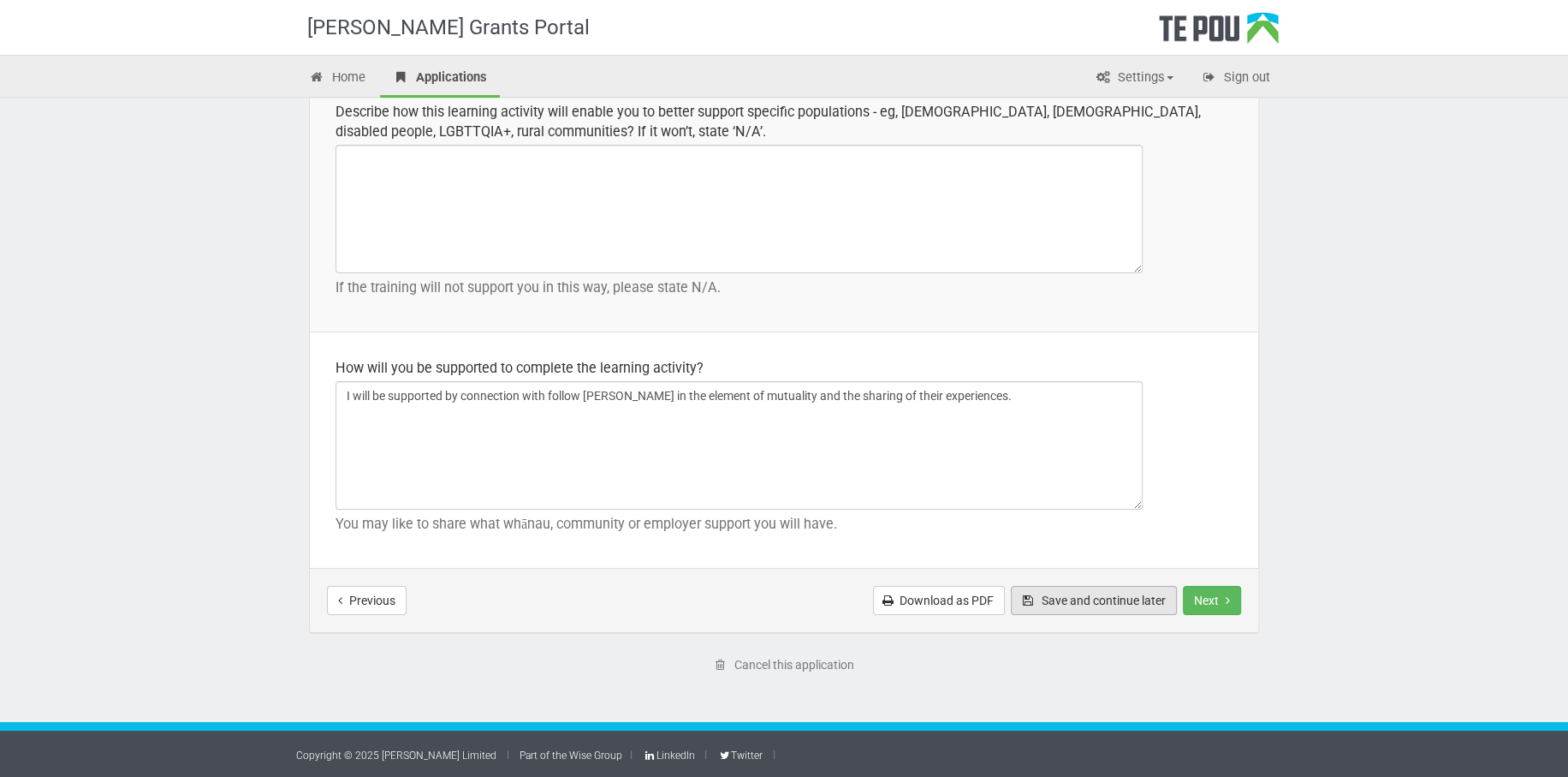
type textarea "As mentioned above, this training and my current practice that is underpinned b…"
click at [1113, 596] on button "Save and continue later" at bounding box center [1094, 600] width 166 height 29
